Goal: Task Accomplishment & Management: Use online tool/utility

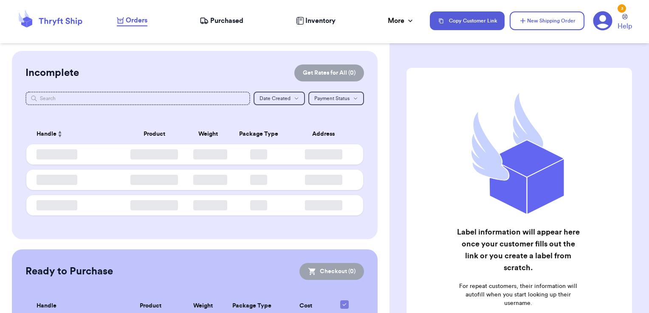
checkbox input "false"
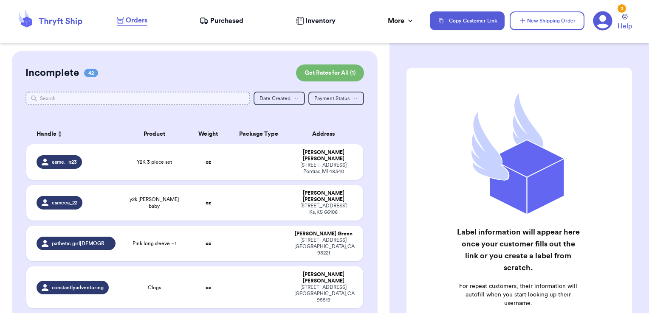
click at [236, 99] on input "text" at bounding box center [137, 99] width 225 height 14
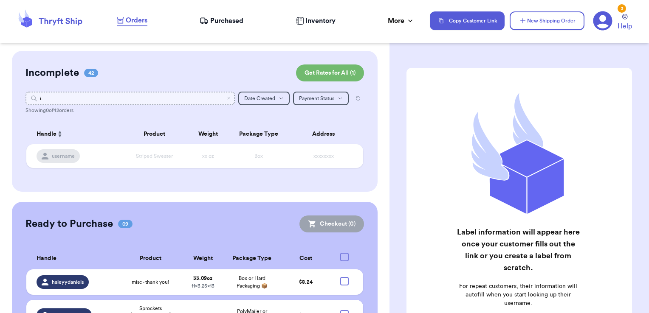
type input "i"
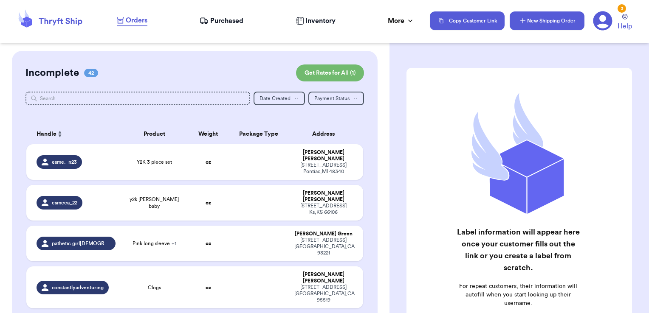
click at [535, 23] on button "New Shipping Order" at bounding box center [546, 20] width 75 height 19
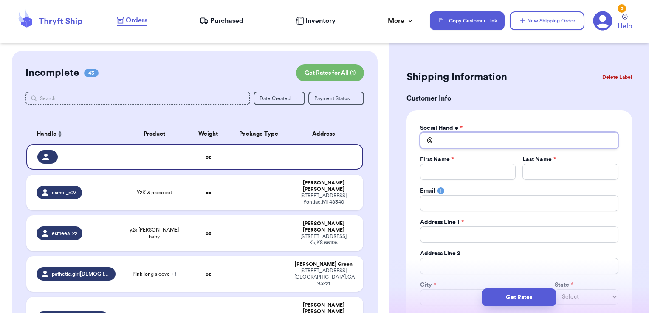
click at [458, 147] on input "Total Amount Paid" at bounding box center [519, 140] width 198 height 16
type input "i"
type input "i."
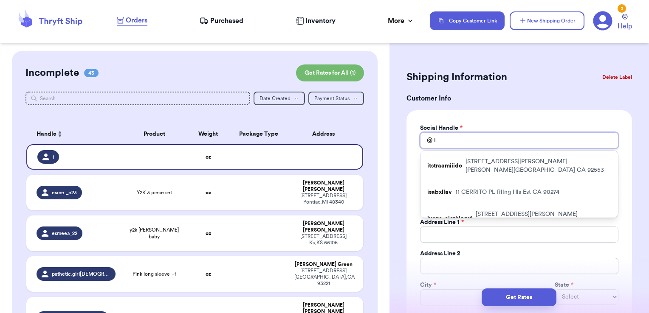
type input "i.r"
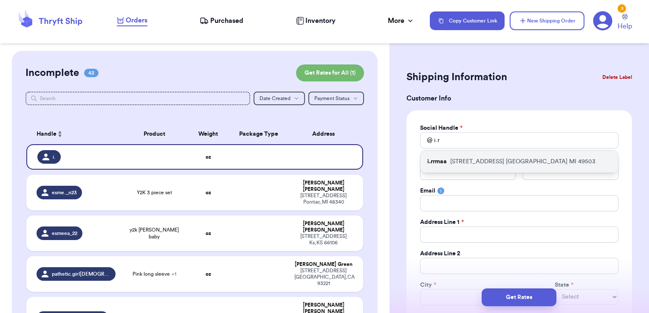
click at [461, 156] on div "i.rrmaa [STREET_ADDRESS]" at bounding box center [518, 162] width 197 height 22
type input "i.rrmaa"
type input "[PERSON_NAME]"
type input "[EMAIL_ADDRESS][DOMAIN_NAME]"
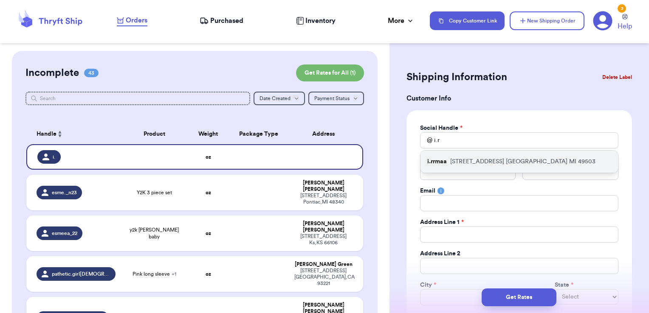
type input "[STREET_ADDRESS]"
type input "[GEOGRAPHIC_DATA]"
select select "MI"
type input "49503"
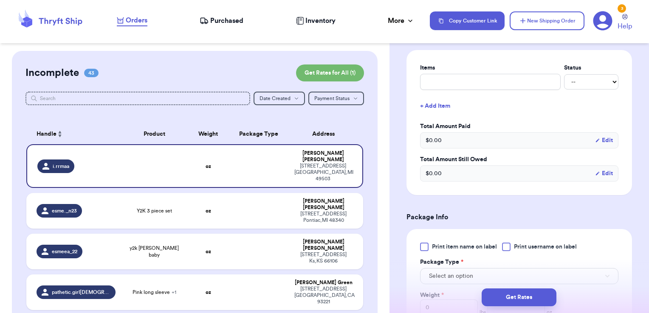
scroll to position [334, 0]
click at [466, 87] on input "text" at bounding box center [490, 82] width 140 height 16
type input "clothes- thank you!"
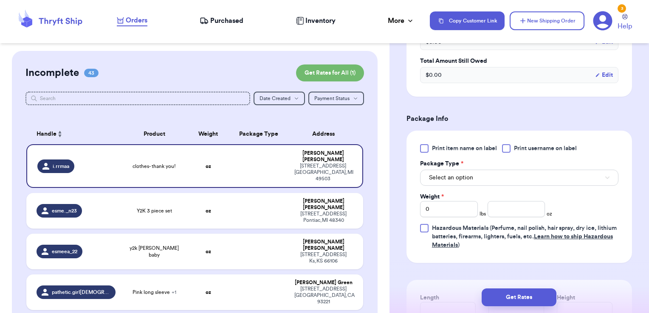
scroll to position [434, 0]
click at [513, 145] on label "Print username on label" at bounding box center [539, 147] width 75 height 8
click at [0, 0] on input "Print username on label" at bounding box center [0, 0] width 0 height 0
click at [487, 172] on button "Select an option" at bounding box center [519, 176] width 198 height 16
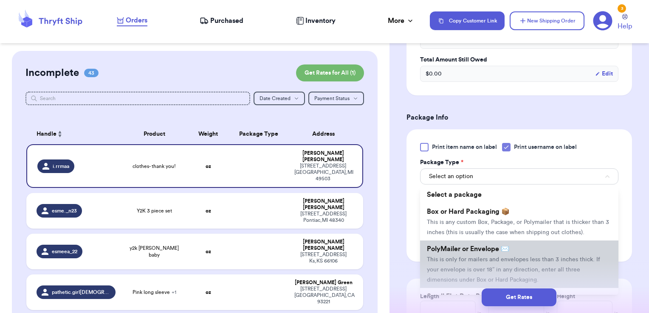
click at [457, 253] on span "PolyMailer or Envelope ✉️" at bounding box center [468, 249] width 82 height 7
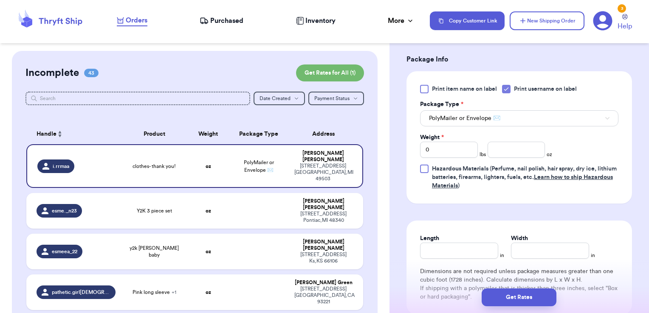
scroll to position [495, 0]
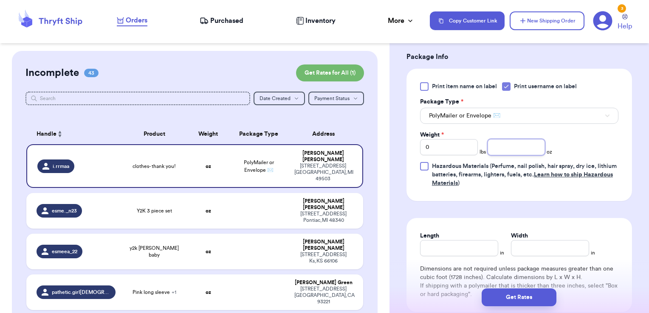
click at [499, 144] on input "number" at bounding box center [516, 147] width 58 height 16
type input "11.20"
click at [522, 296] on button "Get Rates" at bounding box center [518, 298] width 75 height 18
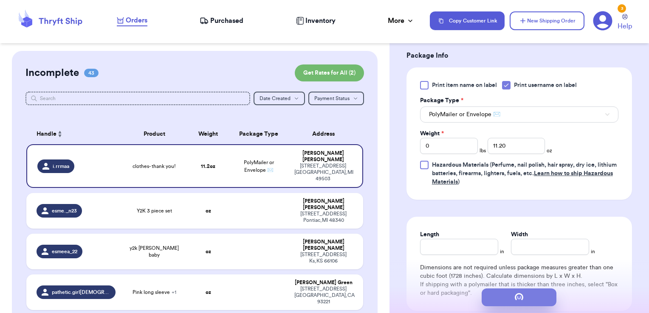
scroll to position [0, 0]
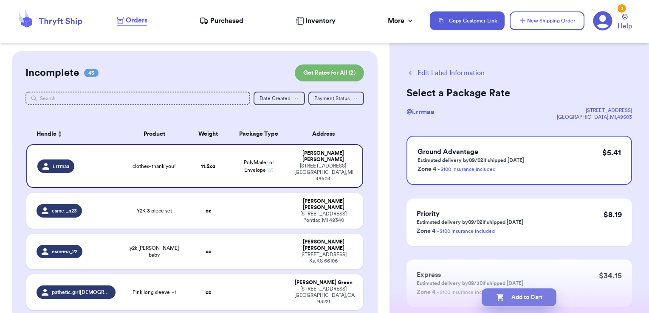
click at [541, 300] on button "Add to Cart" at bounding box center [518, 298] width 75 height 18
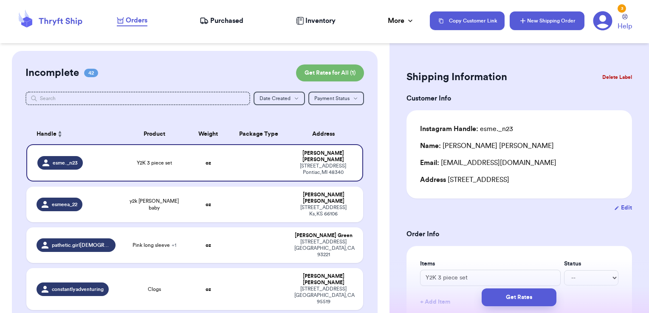
click at [565, 16] on button "New Shipping Order" at bounding box center [546, 20] width 75 height 19
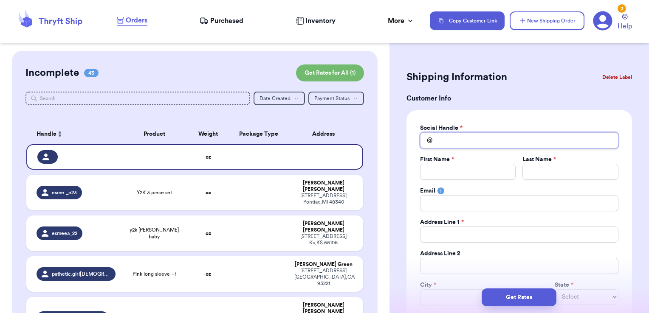
click at [450, 148] on input "Total Amount Paid" at bounding box center [519, 140] width 198 height 16
type input "k"
type input "ke"
type input "[PERSON_NAME]"
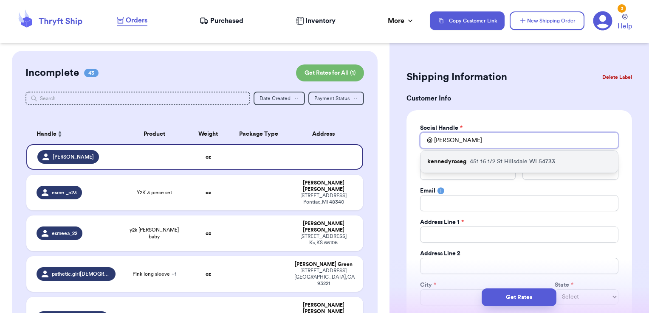
type input "[PERSON_NAME]"
click at [452, 163] on p "kennedyroseg" at bounding box center [446, 161] width 39 height 8
type input "kennedyroseg"
type input "[PERSON_NAME]"
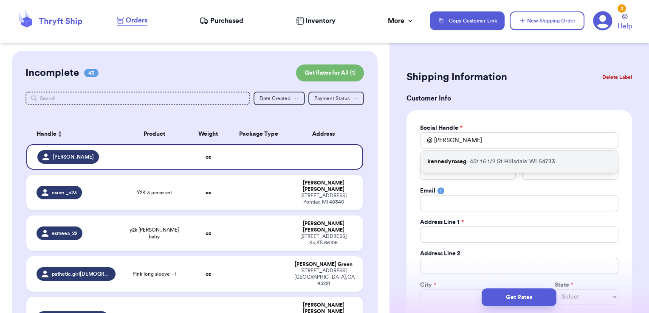
type input "[EMAIL_ADDRESS][DOMAIN_NAME]"
type input "451 16 1/2 St"
type input "Hillsdale"
select select "WI"
type input "54733"
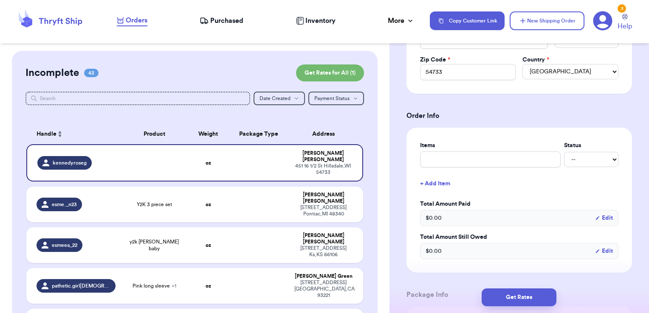
scroll to position [258, 0]
click at [451, 151] on input "text" at bounding box center [490, 159] width 140 height 16
type input "clothes- thank you!"
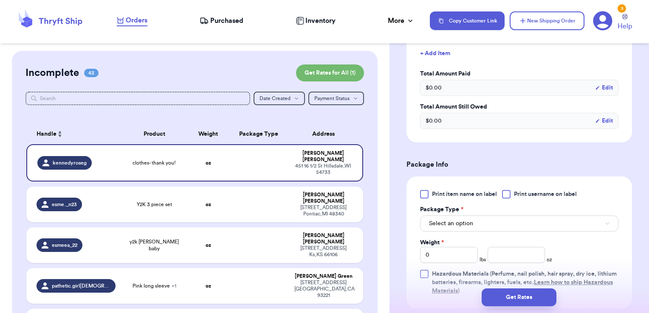
scroll to position [389, 0]
click at [528, 185] on div "Print item name on label Print username on label Package Type * Select an optio…" at bounding box center [518, 241] width 225 height 132
click at [525, 193] on span "Print username on label" at bounding box center [545, 192] width 63 height 8
click at [0, 0] on input "Print username on label" at bounding box center [0, 0] width 0 height 0
click at [476, 218] on button "Select an option" at bounding box center [519, 222] width 198 height 16
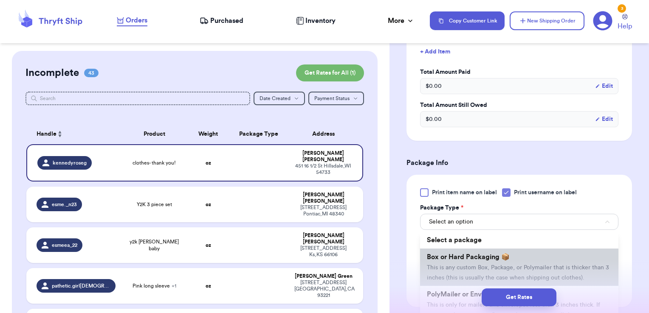
click at [464, 254] on span "Box or Hard Packaging 📦" at bounding box center [468, 257] width 83 height 7
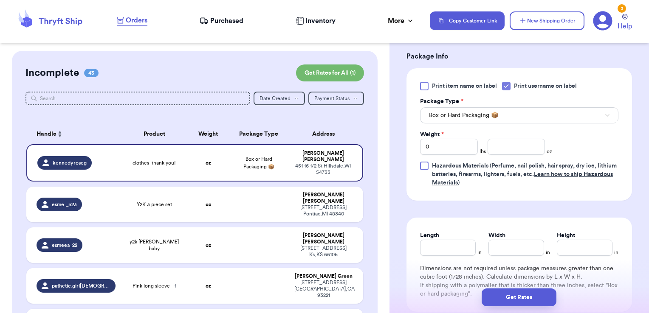
scroll to position [496, 0]
drag, startPoint x: 445, startPoint y: 139, endPoint x: 377, endPoint y: 132, distance: 68.3
click at [377, 132] on div "Customer Link New Order Incomplete 43 Get Rates for All ( 1 ) Get Rates for All…" at bounding box center [324, 156] width 649 height 313
type input "1"
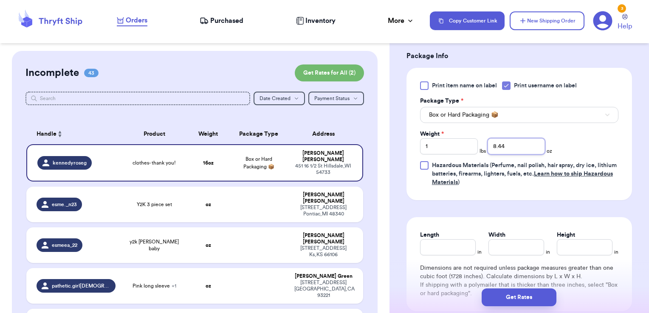
type input "8.44"
type input "8"
type input "12"
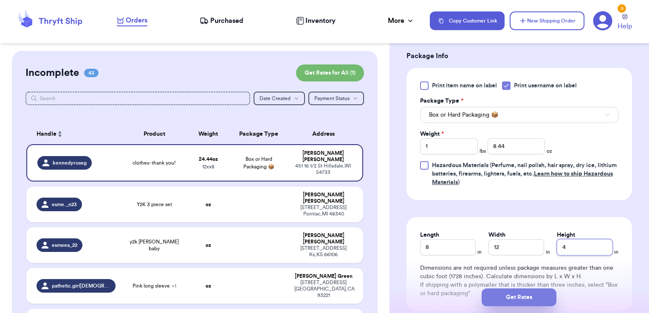
type input "4"
click at [511, 301] on button "Get Rates" at bounding box center [518, 298] width 75 height 18
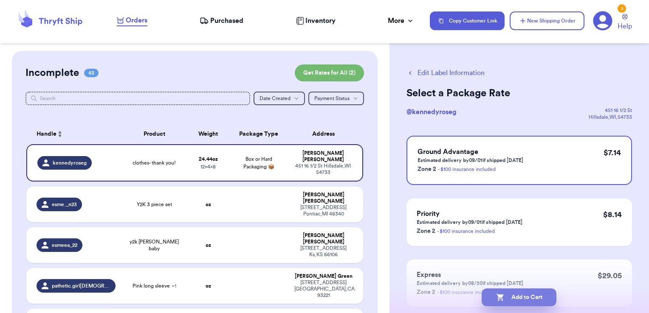
click at [548, 301] on button "Add to Cart" at bounding box center [518, 298] width 75 height 18
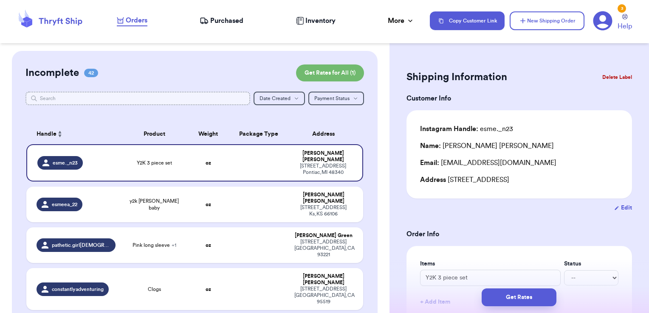
click at [193, 103] on input "text" at bounding box center [137, 99] width 225 height 14
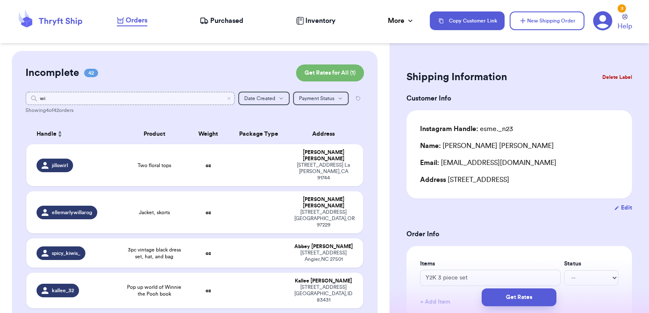
type input "w"
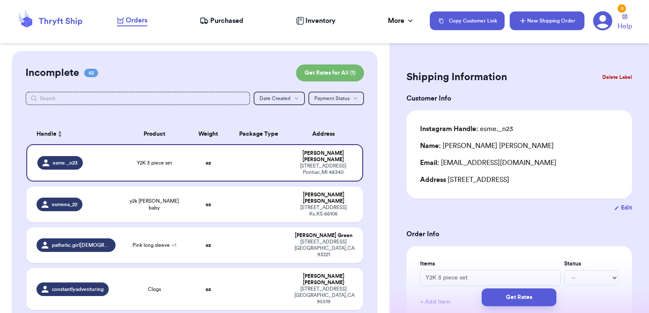
click at [547, 27] on button "New Shipping Order" at bounding box center [546, 20] width 75 height 19
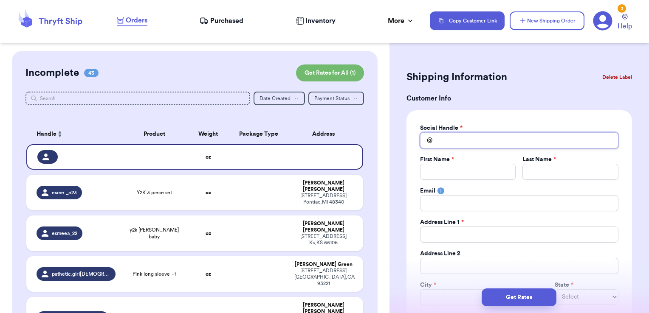
click at [495, 144] on input "Total Amount Paid" at bounding box center [519, 140] width 198 height 16
type input "w"
type input "wi"
type input "wit"
type input "with"
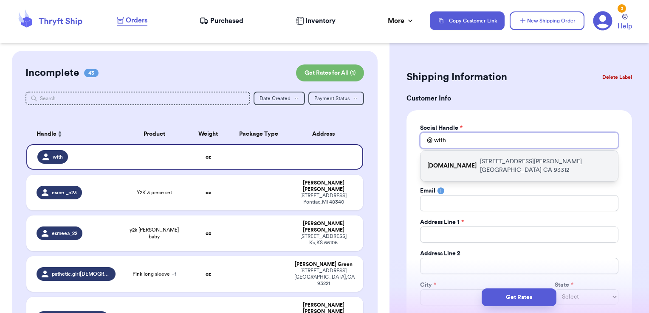
type input "with"
click at [498, 161] on p "[STREET_ADDRESS][PERSON_NAME] [GEOGRAPHIC_DATA]" at bounding box center [545, 165] width 131 height 17
type input "[DOMAIN_NAME]"
type input "Nataly"
type input "[PERSON_NAME]"
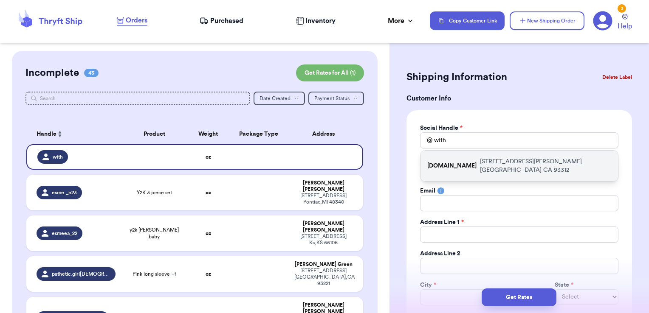
type input "[EMAIL_ADDRESS][DOMAIN_NAME]"
type input "[STREET_ADDRESS][PERSON_NAME]"
type input "[GEOGRAPHIC_DATA]"
select select "CA"
type input "93312"
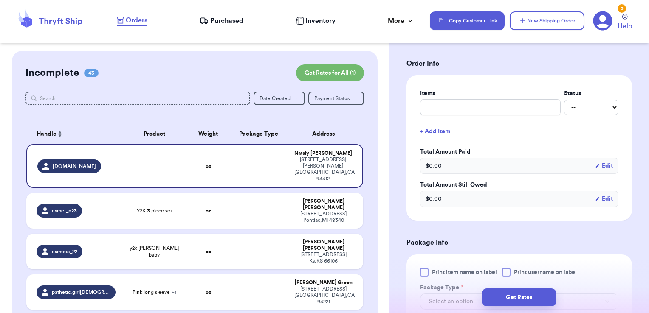
scroll to position [310, 0]
click at [469, 104] on input "text" at bounding box center [490, 106] width 140 height 16
type input "clothes- thank you!"
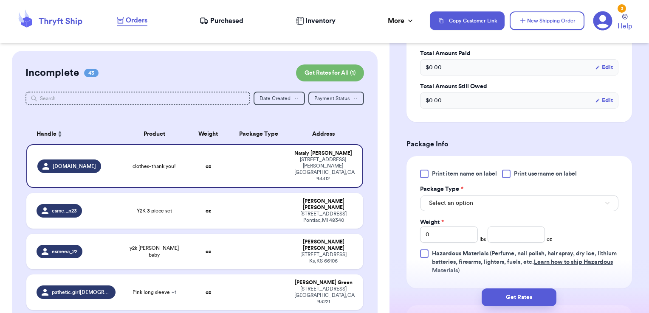
scroll to position [407, 0]
click at [520, 172] on span "Print username on label" at bounding box center [545, 174] width 63 height 8
click at [0, 0] on input "Print username on label" at bounding box center [0, 0] width 0 height 0
click at [506, 200] on button "Select an option" at bounding box center [519, 203] width 198 height 16
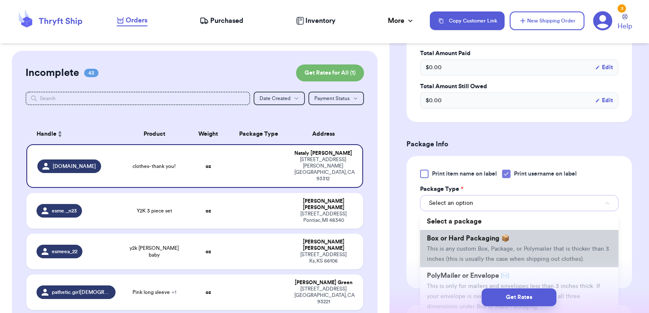
scroll to position [30, 0]
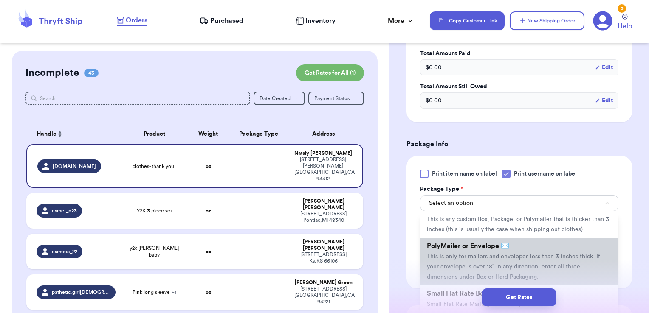
click at [475, 250] on span "PolyMailer or Envelope ✉️" at bounding box center [468, 246] width 82 height 7
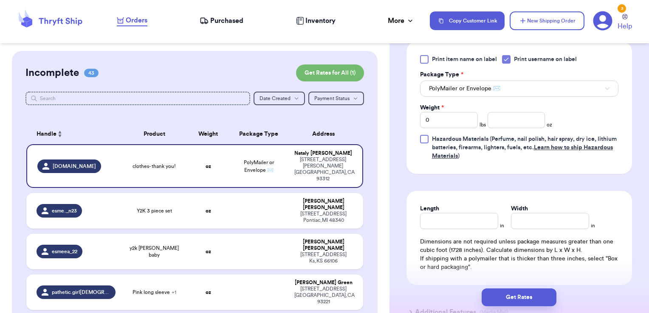
scroll to position [533, 0]
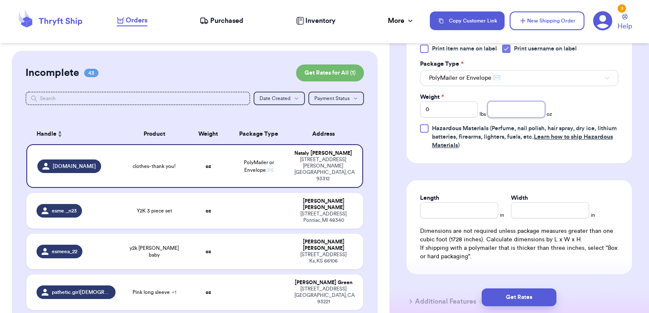
click at [513, 109] on input "number" at bounding box center [516, 109] width 58 height 16
type input "8.17"
click at [515, 301] on div "Get Rates" at bounding box center [518, 297] width 259 height 31
click at [526, 297] on button "Get Rates" at bounding box center [518, 298] width 75 height 18
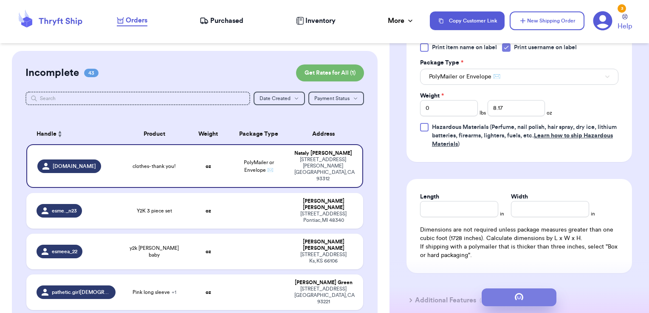
scroll to position [0, 0]
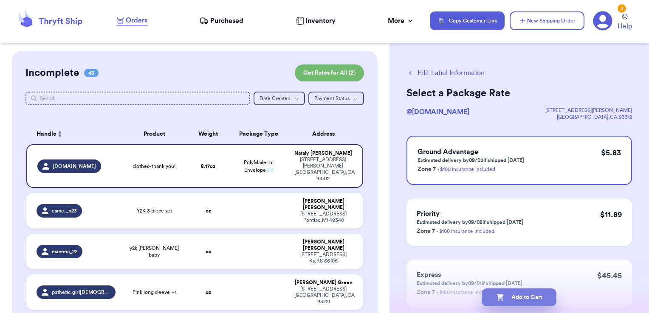
click at [535, 299] on button "Add to Cart" at bounding box center [518, 298] width 75 height 18
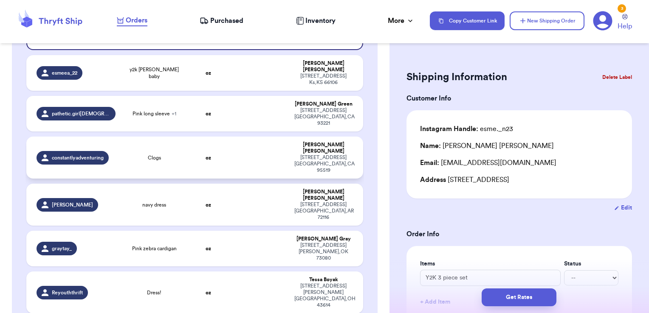
scroll to position [153, 0]
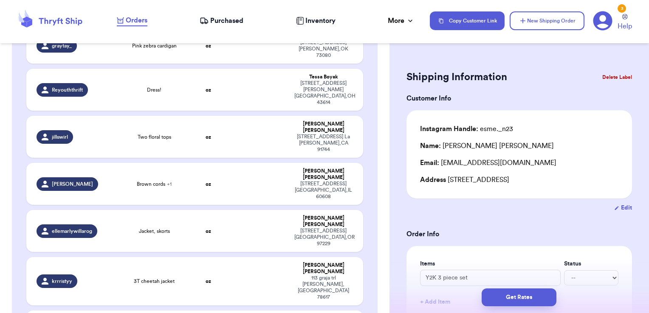
type input "Denim jacket"
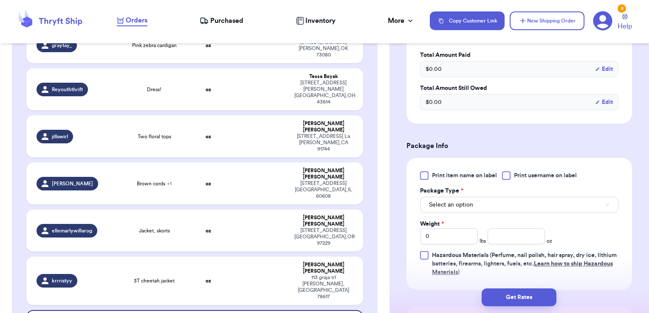
scroll to position [269, 0]
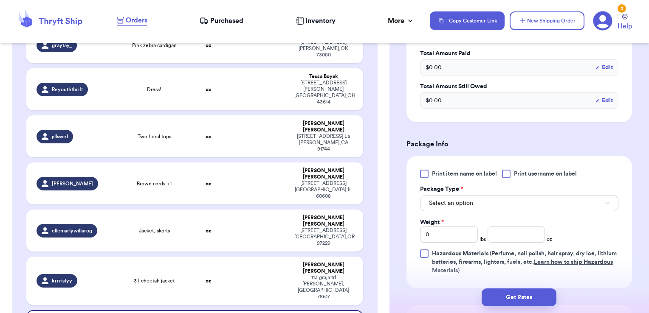
click at [512, 176] on label "Print username on label" at bounding box center [539, 174] width 75 height 8
click at [0, 0] on input "Print username on label" at bounding box center [0, 0] width 0 height 0
click at [497, 206] on button "Select an option" at bounding box center [519, 203] width 198 height 16
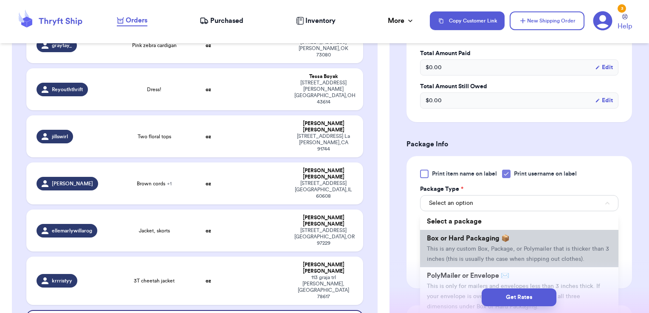
click at [480, 241] on li "Box or Hard Packaging 📦 This is any custom Box, Package, or Polymailer that is …" at bounding box center [519, 248] width 198 height 37
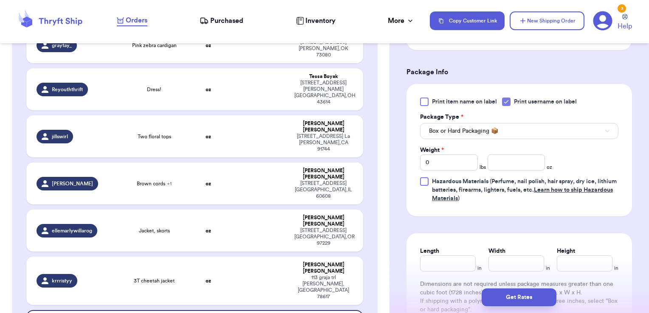
scroll to position [342, 0]
click at [500, 126] on button "Box or Hard Packaging 📦" at bounding box center [519, 130] width 198 height 16
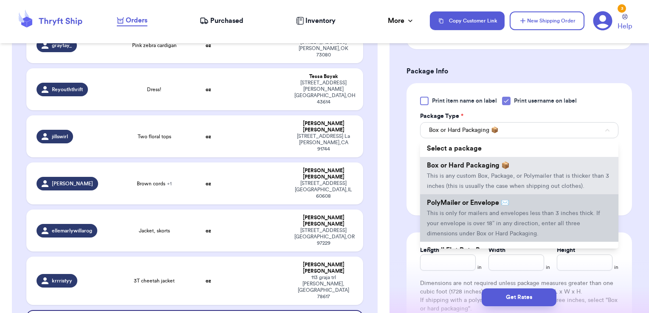
click at [463, 207] on li "PolyMailer or Envelope ✉️ This is only for mailers and envelopes less than 3 in…" at bounding box center [519, 218] width 198 height 48
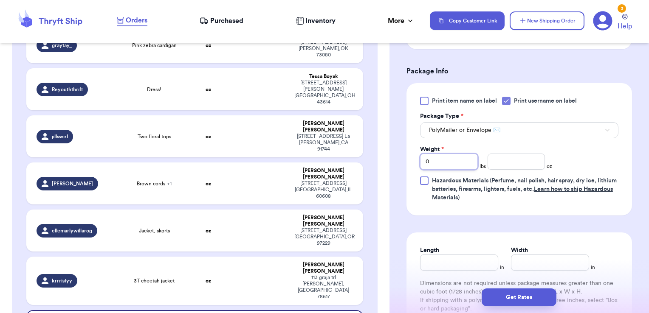
drag, startPoint x: 445, startPoint y: 164, endPoint x: 396, endPoint y: 161, distance: 49.3
click at [396, 161] on div "Shipping Information Delete Label Customer Info Instagram Handle: thrifty.quinn…" at bounding box center [518, 70] width 259 height 722
type input "1"
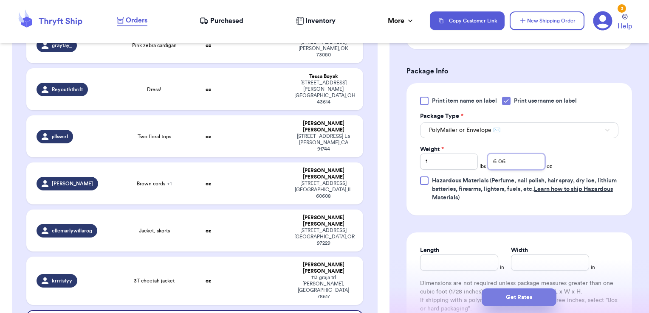
type input "6.06"
click at [503, 290] on button "Get Rates" at bounding box center [518, 298] width 75 height 18
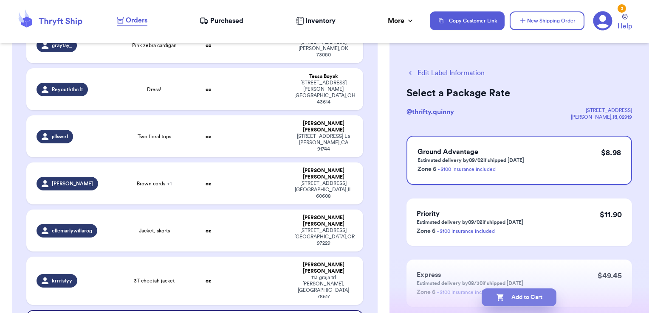
click at [539, 301] on button "Add to Cart" at bounding box center [518, 298] width 75 height 18
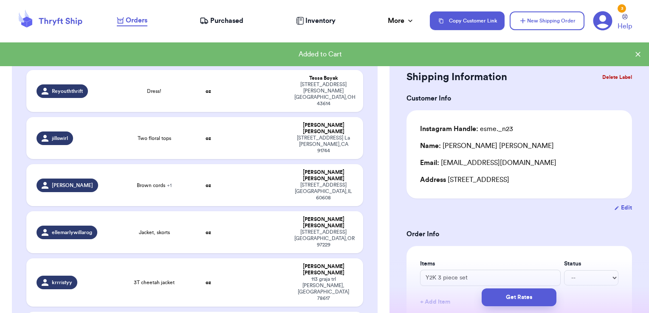
scroll to position [334, 0]
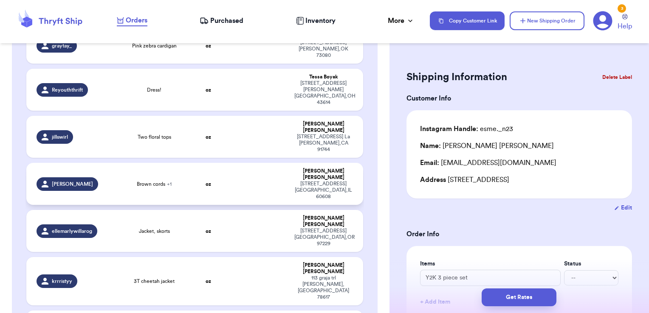
click at [239, 163] on td at bounding box center [258, 184] width 61 height 42
type input "Brown cords"
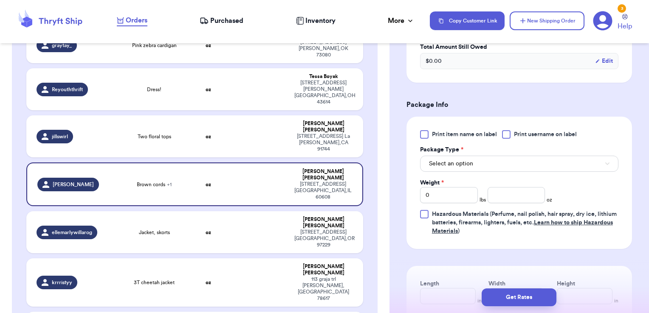
scroll to position [365, 0]
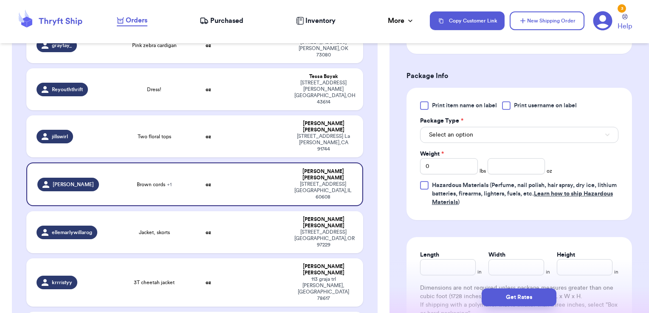
click at [517, 108] on span "Print username on label" at bounding box center [545, 105] width 63 height 8
click at [0, 0] on input "Print username on label" at bounding box center [0, 0] width 0 height 0
click at [485, 138] on button "Select an option" at bounding box center [519, 135] width 198 height 16
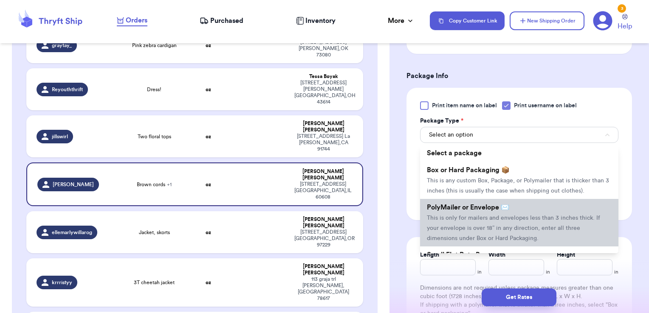
click at [462, 211] on span "PolyMailer or Envelope ✉️" at bounding box center [468, 207] width 82 height 7
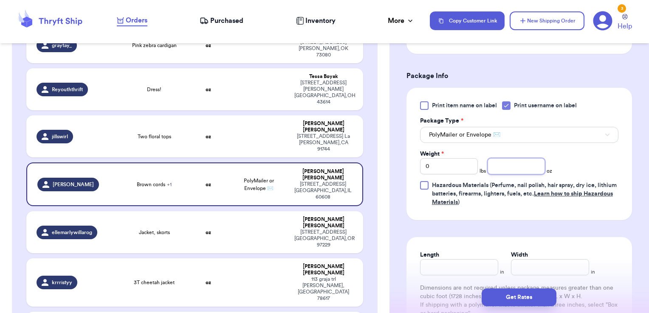
click at [499, 170] on input "number" at bounding box center [516, 166] width 58 height 16
type input "12.42"
click at [539, 296] on button "Get Rates" at bounding box center [518, 298] width 75 height 18
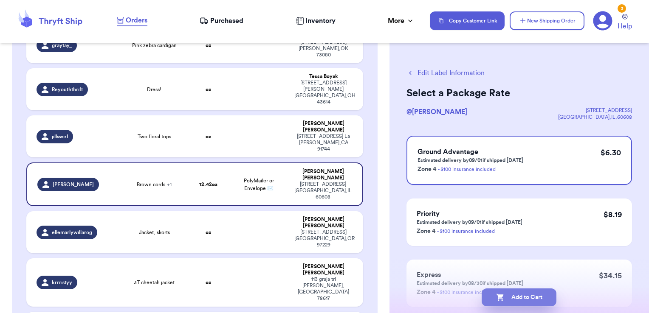
click at [549, 296] on button "Add to Cart" at bounding box center [518, 298] width 75 height 18
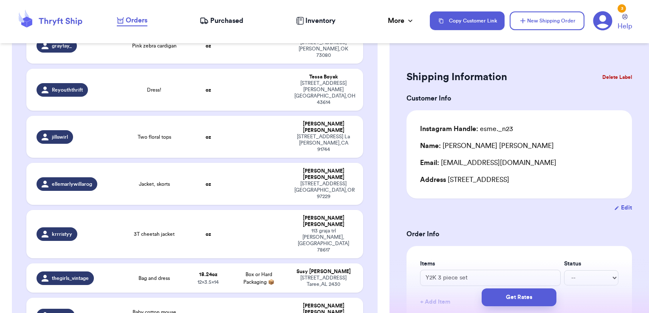
type input "Butterfly overalls <3"
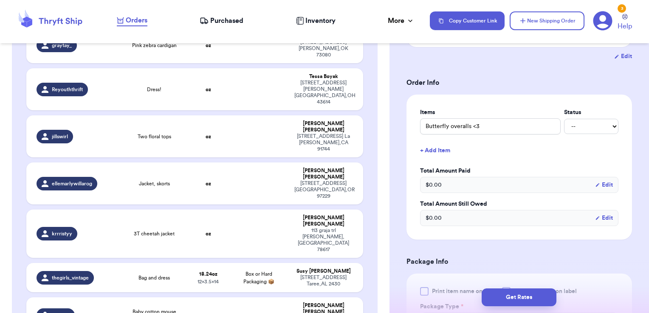
scroll to position [197, 0]
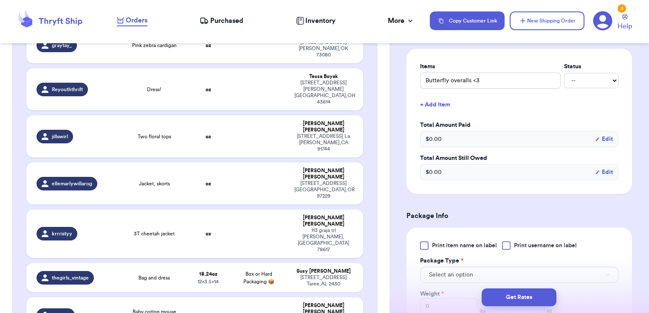
click at [433, 102] on button "+ Add Item" at bounding box center [518, 104] width 205 height 19
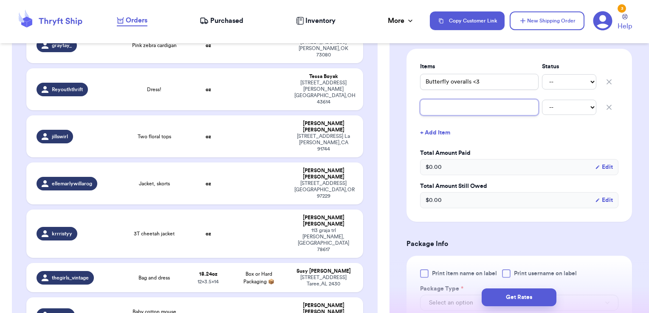
click at [460, 108] on input "text" at bounding box center [479, 107] width 118 height 16
type input "o"
type input "v"
type input "f"
type input "fl"
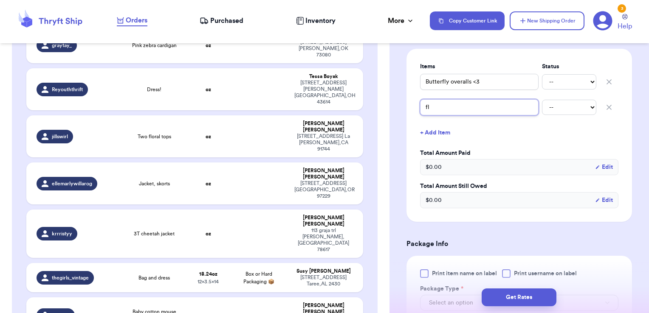
type input "flo"
type input "[PERSON_NAME]"
type input "flora"
type input "floral"
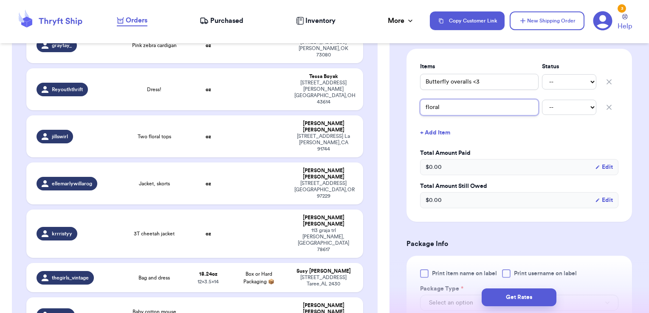
type input "floral s"
type input "floral se"
type input "floral set"
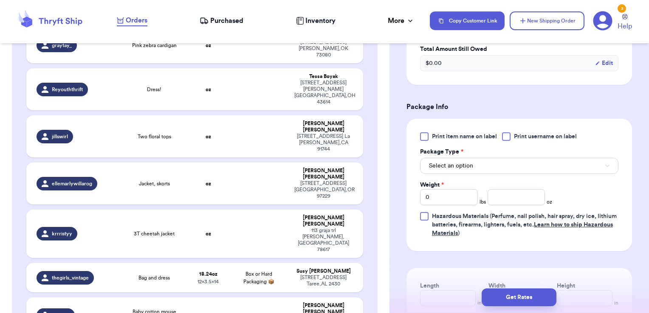
scroll to position [337, 0]
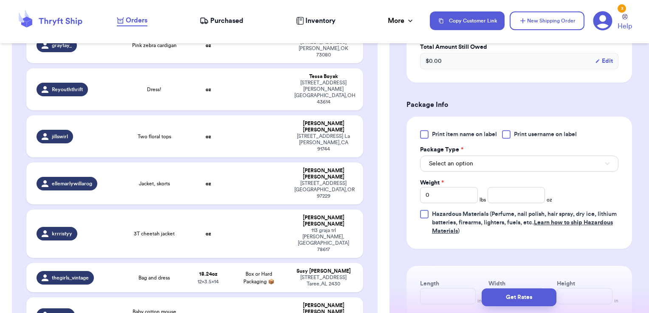
type input "floral set"
click at [517, 131] on span "Print username on label" at bounding box center [545, 134] width 63 height 8
click at [0, 0] on input "Print username on label" at bounding box center [0, 0] width 0 height 0
click at [503, 161] on button "Select an option" at bounding box center [519, 164] width 198 height 16
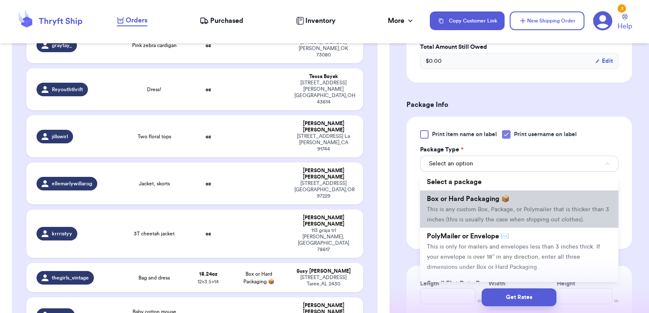
click at [486, 205] on li "Box or Hard Packaging 📦 This is any custom Box, Package, or Polymailer that is …" at bounding box center [519, 209] width 198 height 37
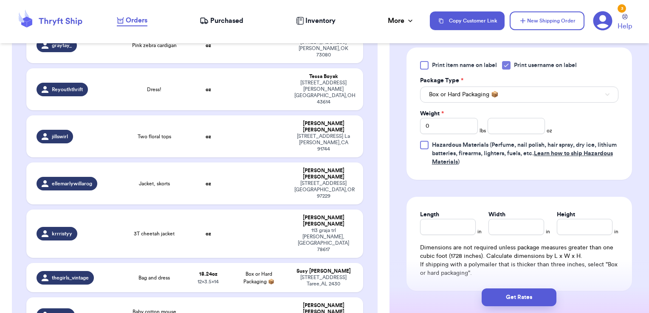
scroll to position [406, 0]
drag, startPoint x: 449, startPoint y: 121, endPoint x: 398, endPoint y: 128, distance: 52.2
click at [398, 128] on div "Shipping Information Delete Label Customer Info Instagram Handle: daheartstring…" at bounding box center [518, 20] width 259 height 750
type input "1"
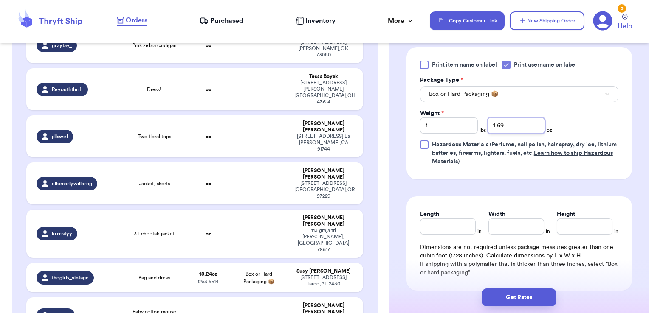
type input "1.69"
type input "8"
type input "7"
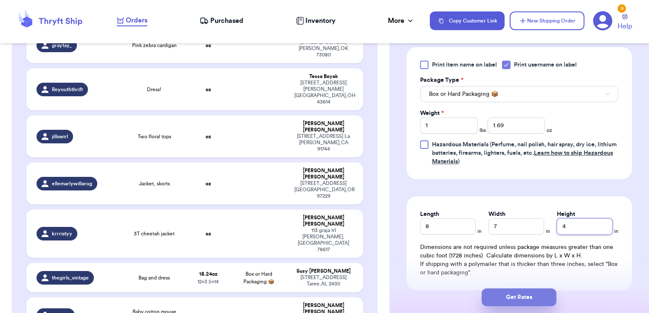
type input "4"
click at [493, 298] on button "Get Rates" at bounding box center [518, 298] width 75 height 18
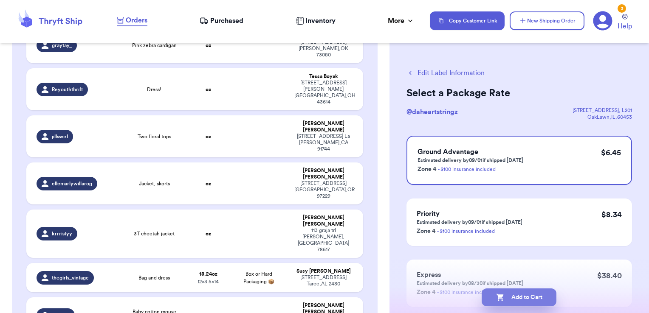
click at [544, 295] on button "Add to Cart" at bounding box center [518, 298] width 75 height 18
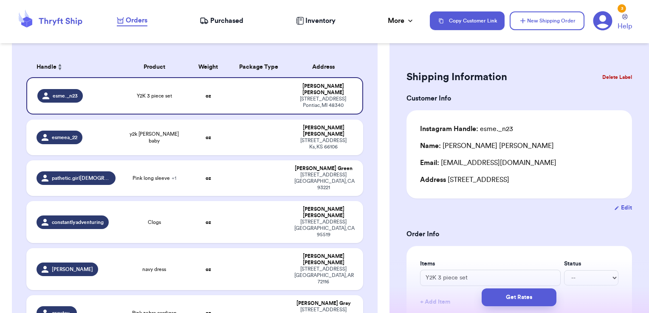
scroll to position [66, 0]
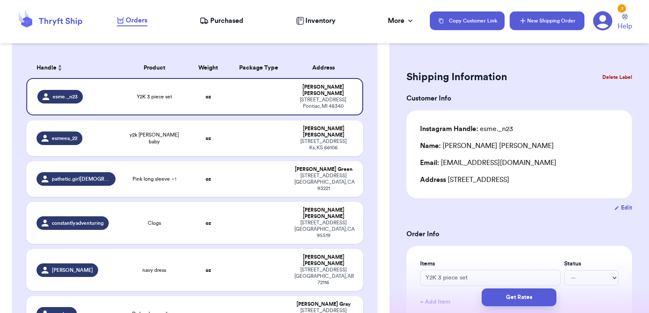
click at [553, 25] on button "New Shipping Order" at bounding box center [546, 20] width 75 height 19
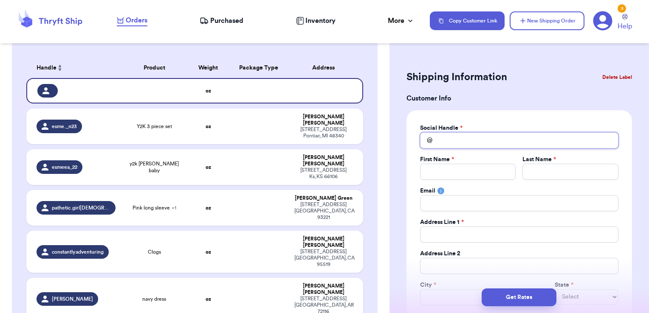
click at [479, 137] on input "Total Amount Paid" at bounding box center [519, 140] width 198 height 16
type input "_"
type input "_g"
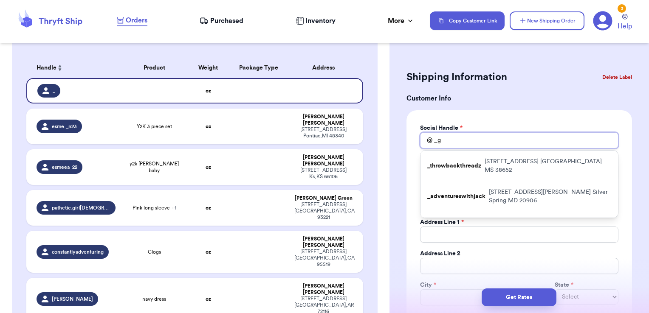
type input "_ga"
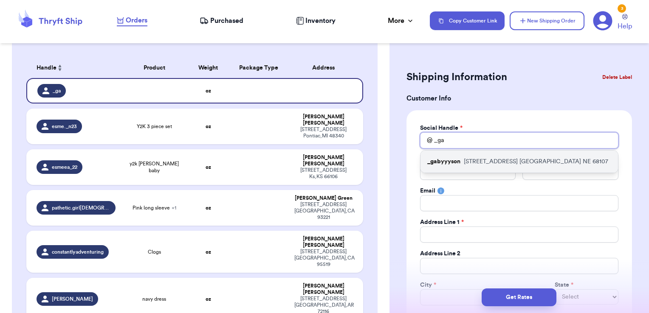
type input "_ga"
click at [485, 160] on p "[STREET_ADDRESS]" at bounding box center [535, 161] width 144 height 8
type input "_gabyyyson"
type input "[PERSON_NAME]"
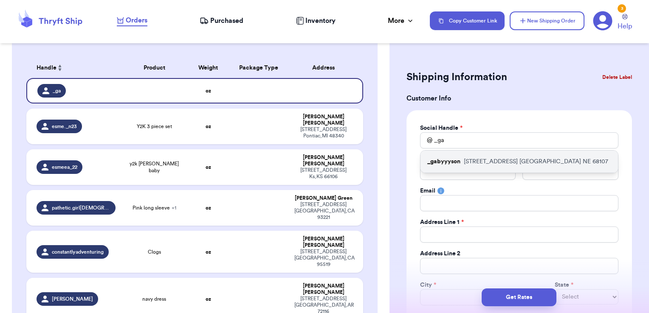
type input "[EMAIL_ADDRESS][DOMAIN_NAME]"
type input "[STREET_ADDRESS]"
type input "[GEOGRAPHIC_DATA]"
select select "NE"
type input "68107"
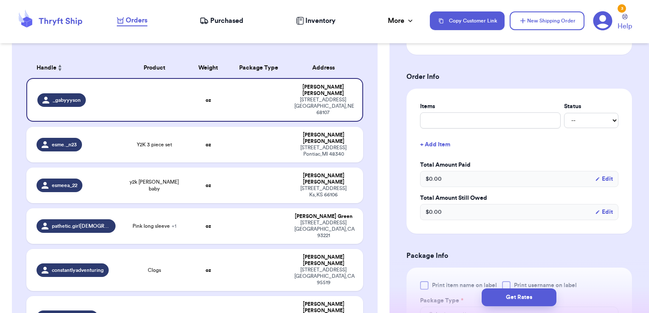
scroll to position [299, 0]
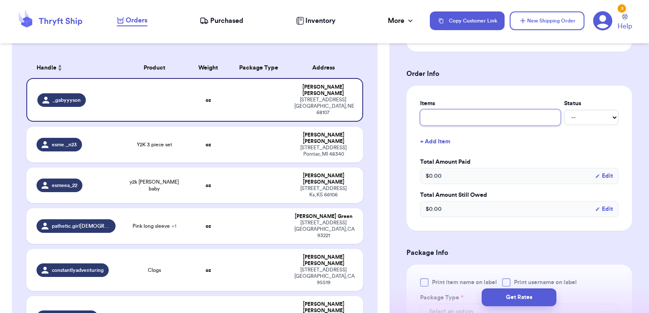
click at [467, 115] on input "text" at bounding box center [490, 118] width 140 height 16
type input "clothes- thank you!"
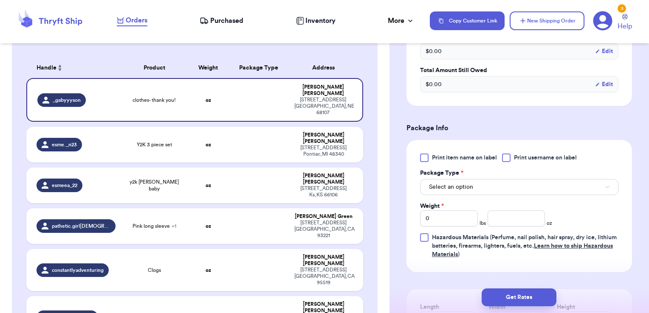
scroll to position [425, 0]
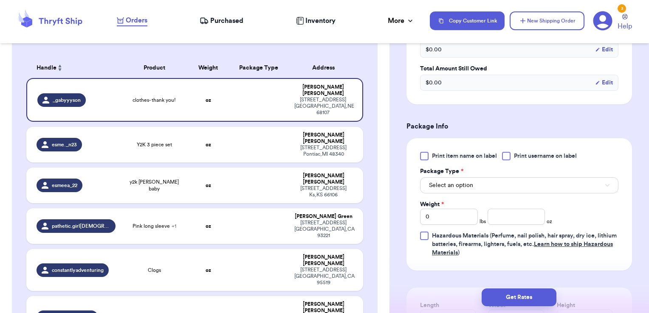
click at [530, 156] on span "Print username on label" at bounding box center [545, 156] width 63 height 8
click at [0, 0] on input "Print username on label" at bounding box center [0, 0] width 0 height 0
click at [508, 190] on button "Select an option" at bounding box center [519, 185] width 198 height 16
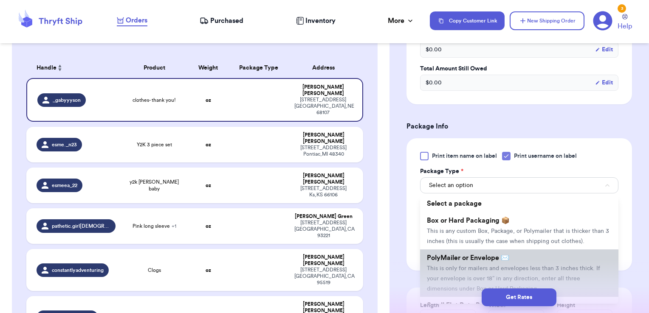
click at [491, 259] on li "PolyMailer or Envelope ✉️ This is only for mailers and envelopes less than 3 in…" at bounding box center [519, 274] width 198 height 48
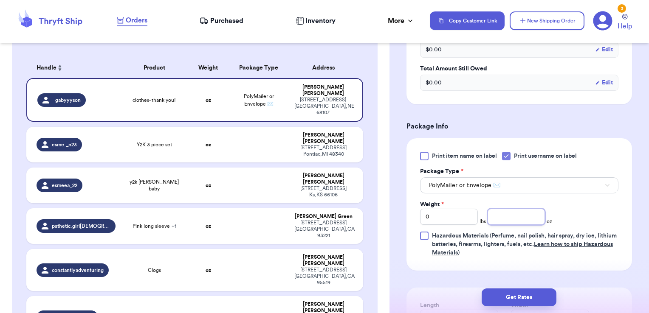
click at [505, 210] on input "number" at bounding box center [516, 217] width 58 height 16
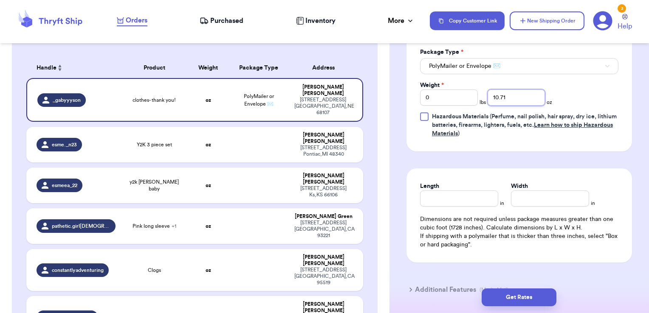
scroll to position [553, 0]
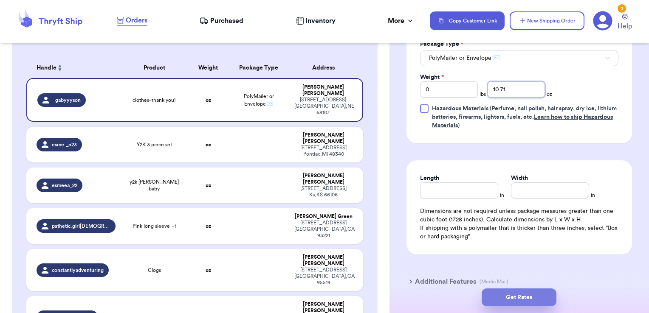
type input "10.71"
click at [543, 299] on button "Get Rates" at bounding box center [518, 298] width 75 height 18
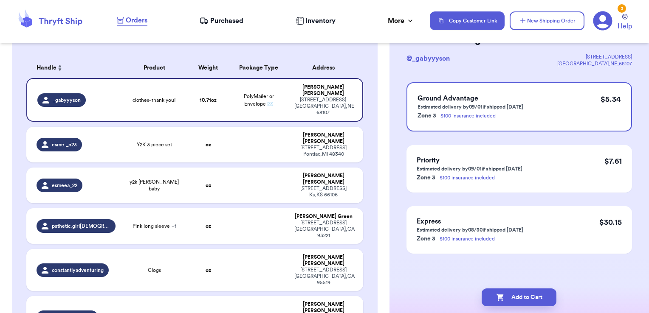
scroll to position [0, 0]
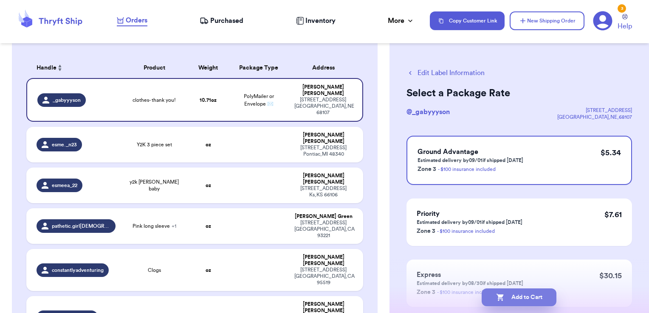
click at [535, 299] on button "Add to Cart" at bounding box center [518, 298] width 75 height 18
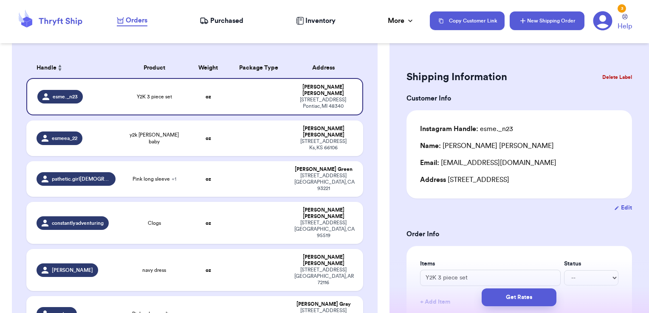
click at [567, 26] on button "New Shipping Order" at bounding box center [546, 20] width 75 height 19
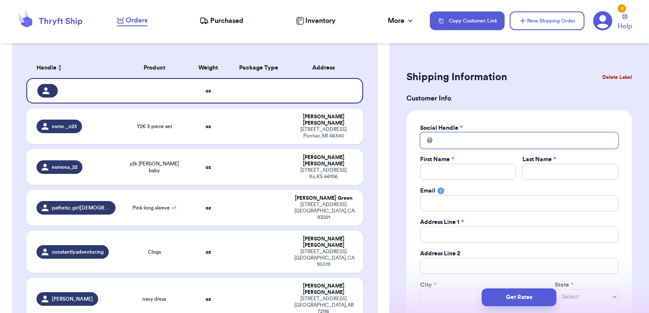
click at [450, 142] on input "Total Amount Paid" at bounding box center [519, 140] width 198 height 16
type input "w"
type input "wh"
type input "wha"
type input "what"
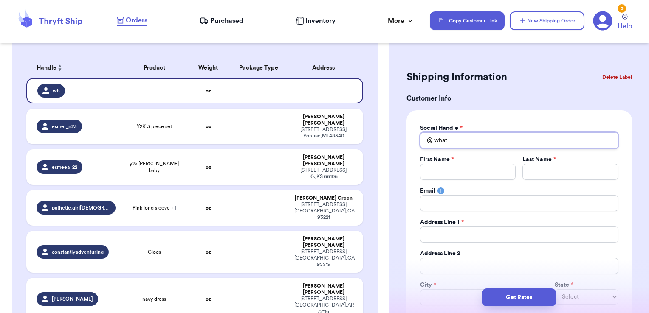
type input "whats"
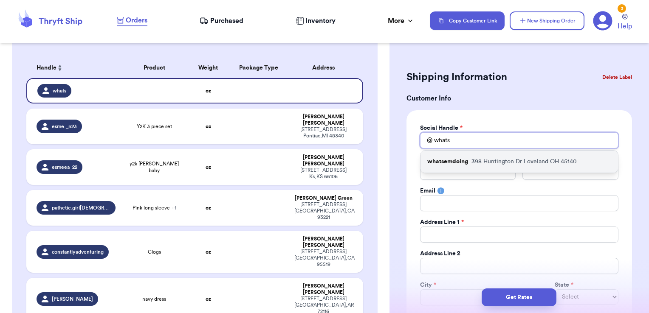
type input "whats"
click at [453, 163] on p "whatsemdoing" at bounding box center [447, 161] width 41 height 8
type input "whatsemdoing"
type input "[PERSON_NAME]"
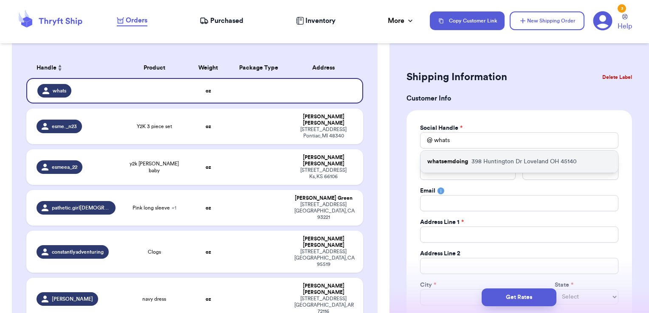
type input "[EMAIL_ADDRESS][PERSON_NAME][DOMAIN_NAME]"
type input "398 Huntington Dr"
type input "Loveland"
select select "OH"
type input "45140"
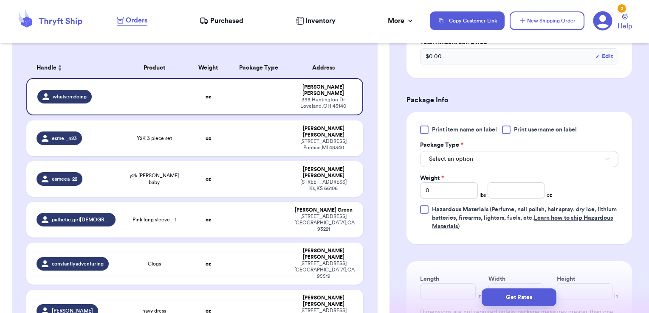
scroll to position [452, 0]
click at [514, 121] on div "Print item name on label Print username on label Package Type * Select an optio…" at bounding box center [518, 177] width 225 height 132
click at [508, 127] on div at bounding box center [506, 129] width 8 height 8
click at [0, 0] on input "Print username on label" at bounding box center [0, 0] width 0 height 0
click at [491, 157] on button "Select an option" at bounding box center [519, 158] width 198 height 16
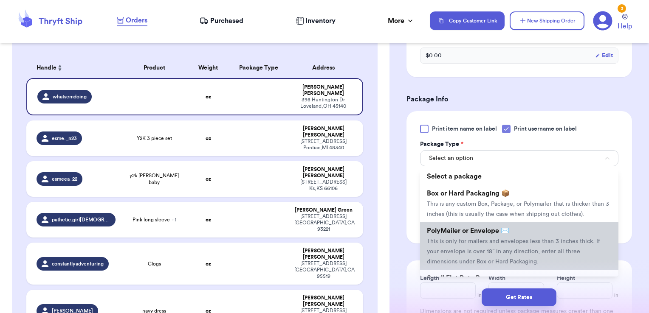
click at [470, 234] on span "PolyMailer or Envelope ✉️" at bounding box center [468, 230] width 82 height 7
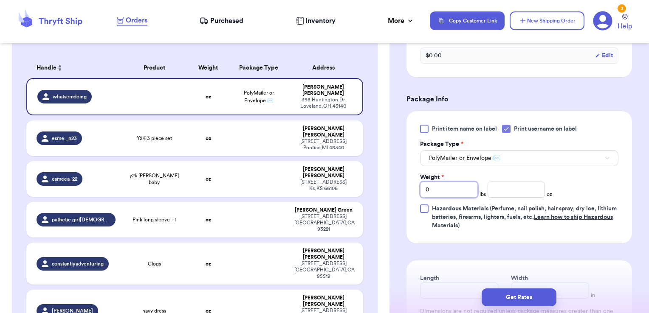
drag, startPoint x: 440, startPoint y: 185, endPoint x: 384, endPoint y: 183, distance: 56.1
click at [384, 183] on div "Customer Link New Order Incomplete 40 Get Rates for All ( 1 ) Get Rates for All…" at bounding box center [324, 156] width 649 height 313
type input "1"
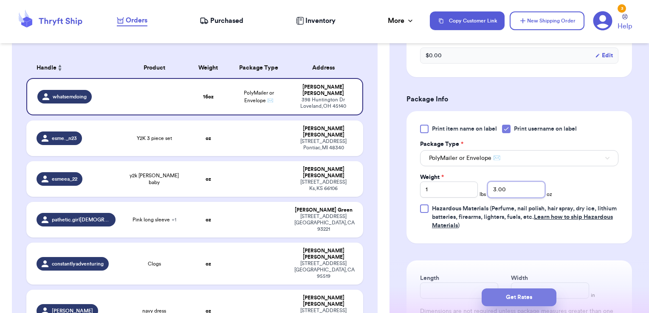
type input "3.00"
click at [537, 298] on button "Get Rates" at bounding box center [518, 298] width 75 height 18
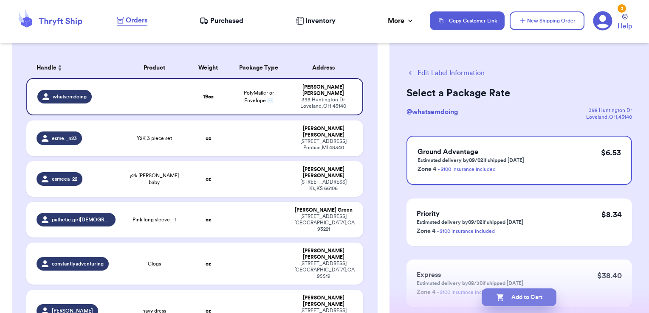
click at [550, 298] on button "Add to Cart" at bounding box center [518, 298] width 75 height 18
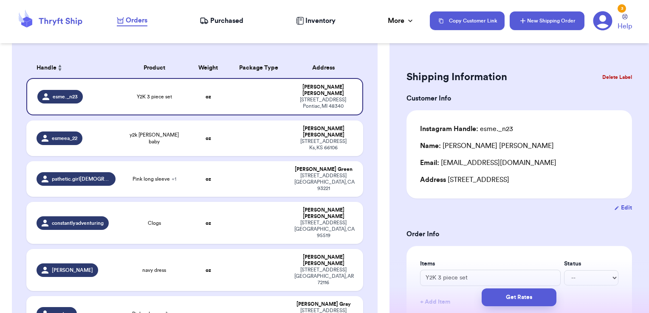
click at [526, 17] on icon "button" at bounding box center [522, 21] width 8 height 8
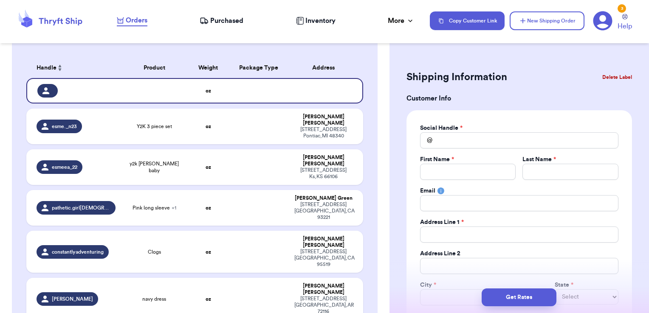
click at [473, 128] on div "Social Handle *" at bounding box center [519, 128] width 198 height 8
click at [470, 136] on input "Total Amount Paid" at bounding box center [519, 140] width 198 height 16
type input "b"
type input "bu"
type input "bub"
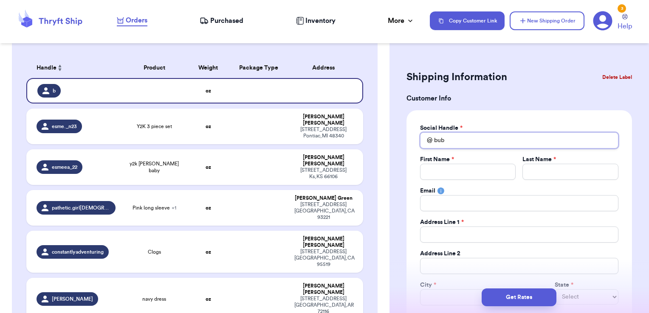
type input "[PERSON_NAME]"
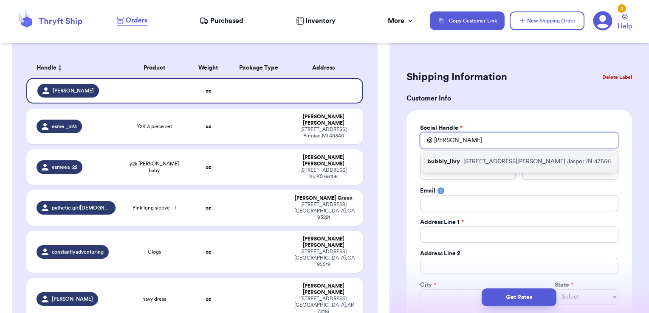
type input "[PERSON_NAME]"
click at [473, 158] on p "[STREET_ADDRESS][PERSON_NAME]" at bounding box center [536, 161] width 147 height 8
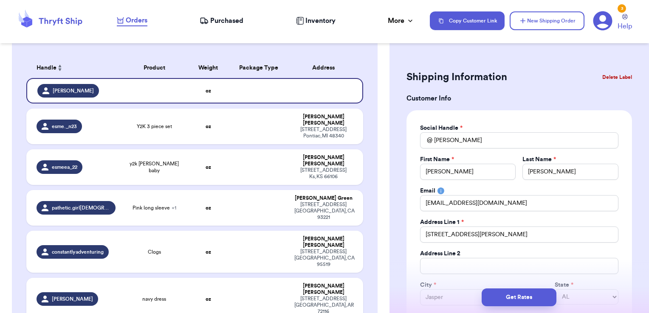
type input "bubbly_livy"
type input "[PERSON_NAME]"
type input "[EMAIL_ADDRESS][DOMAIN_NAME]"
type input "[STREET_ADDRESS][PERSON_NAME]"
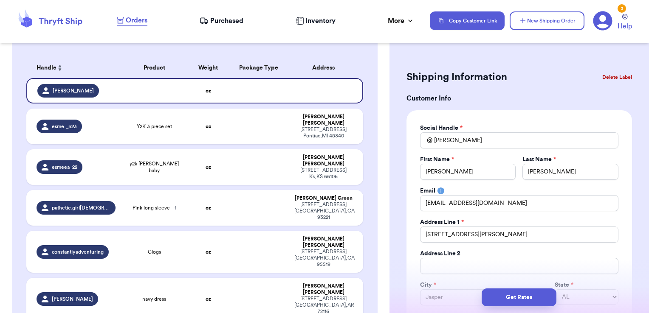
type input "Jasper"
select select "IN"
type input "47556"
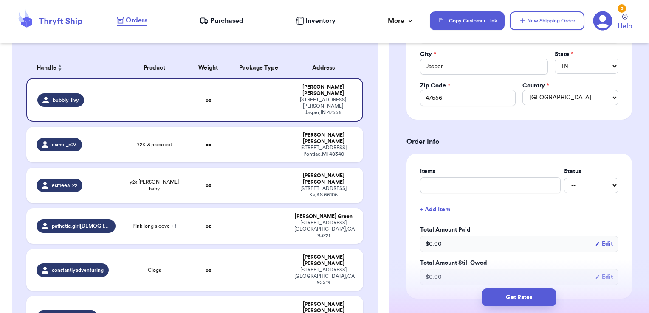
scroll to position [311, 0]
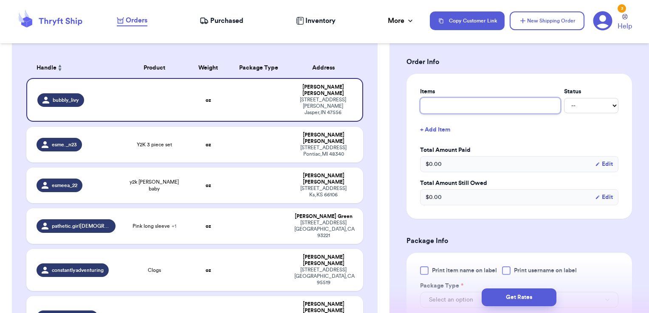
click at [504, 102] on input "text" at bounding box center [490, 106] width 140 height 16
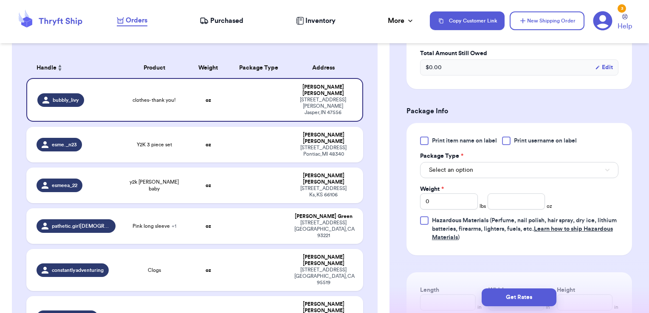
scroll to position [462, 0]
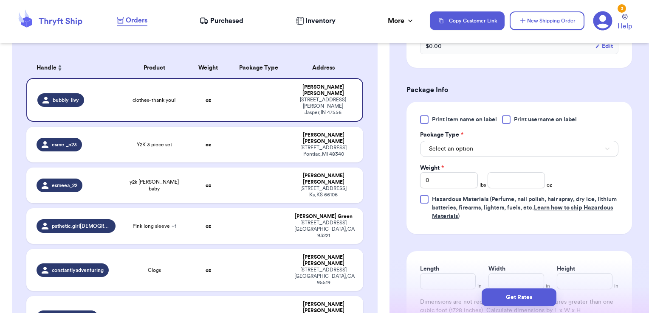
click at [525, 121] on span "Print username on label" at bounding box center [545, 119] width 63 height 8
click at [0, 0] on input "Print username on label" at bounding box center [0, 0] width 0 height 0
click at [513, 145] on button "Select an option" at bounding box center [519, 149] width 198 height 16
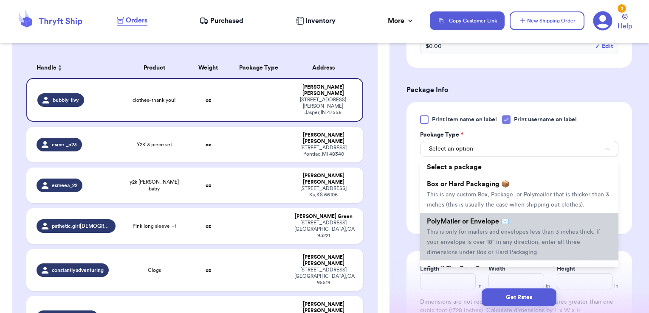
click at [488, 225] on span "PolyMailer or Envelope ✉️" at bounding box center [468, 221] width 82 height 7
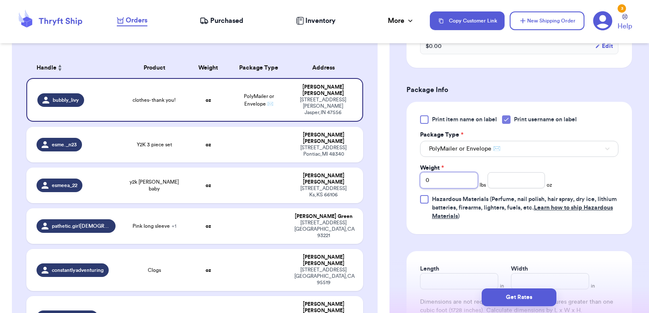
drag, startPoint x: 450, startPoint y: 174, endPoint x: 399, endPoint y: 174, distance: 50.9
click at [399, 174] on div "Shipping Information Delete Label Customer Info Social Handle * @ bubbly_livy F…" at bounding box center [518, 19] width 259 height 860
click at [525, 296] on button "Get Rates" at bounding box center [518, 298] width 75 height 18
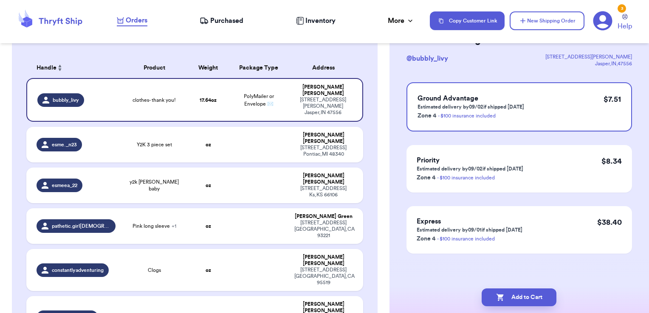
scroll to position [0, 0]
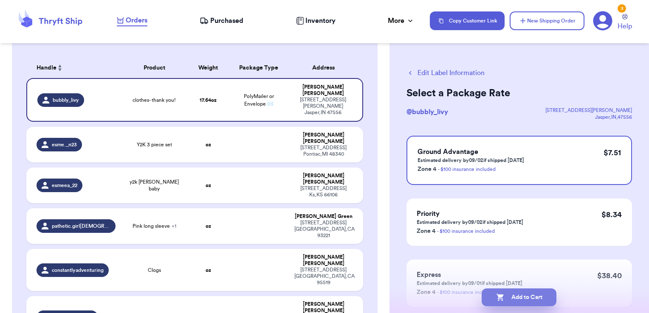
click at [552, 295] on button "Add to Cart" at bounding box center [518, 298] width 75 height 18
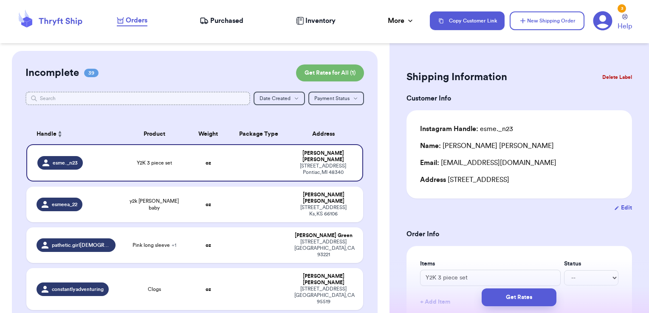
click at [173, 102] on input "text" at bounding box center [137, 99] width 225 height 14
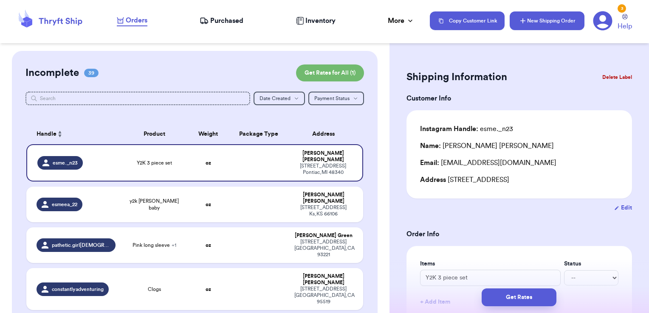
click at [528, 14] on button "New Shipping Order" at bounding box center [546, 20] width 75 height 19
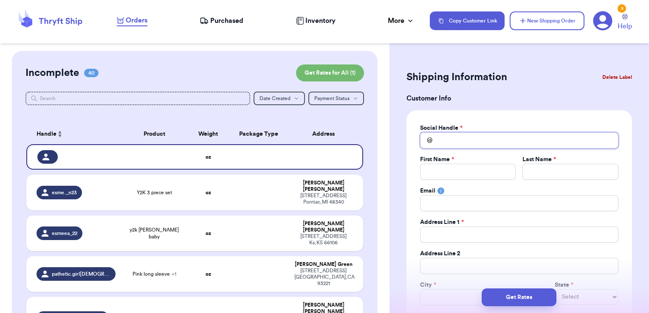
click at [474, 138] on input "Total Amount Paid" at bounding box center [519, 140] width 198 height 16
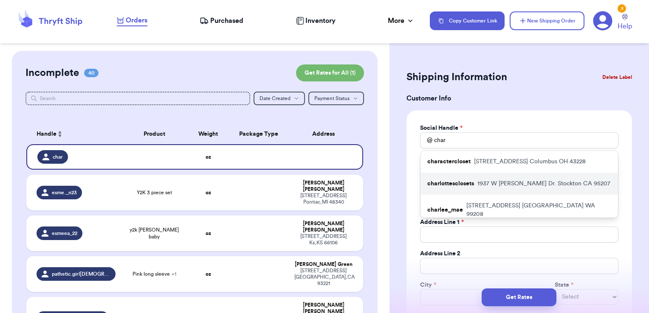
click at [481, 185] on p "[STREET_ADDRESS][PERSON_NAME]" at bounding box center [543, 184] width 133 height 8
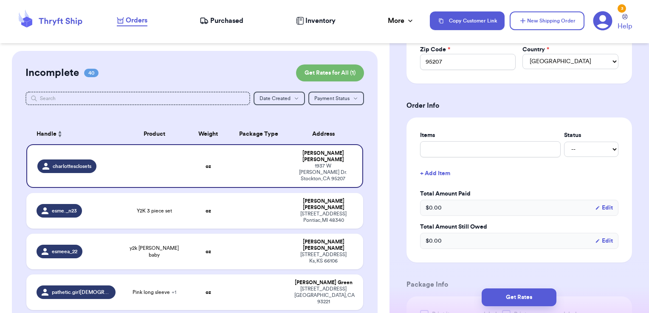
scroll to position [286, 0]
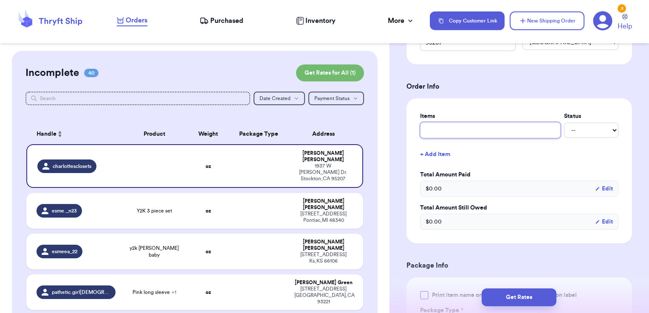
click at [493, 128] on input "text" at bounding box center [490, 130] width 140 height 16
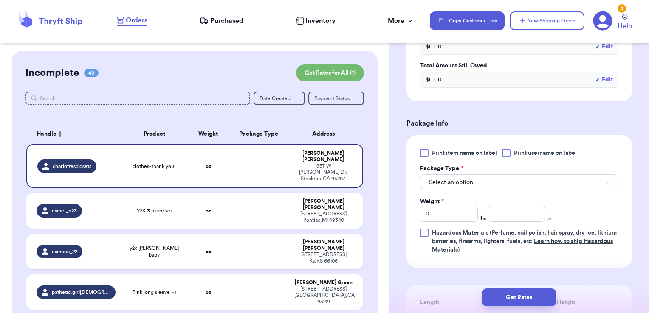
scroll to position [432, 0]
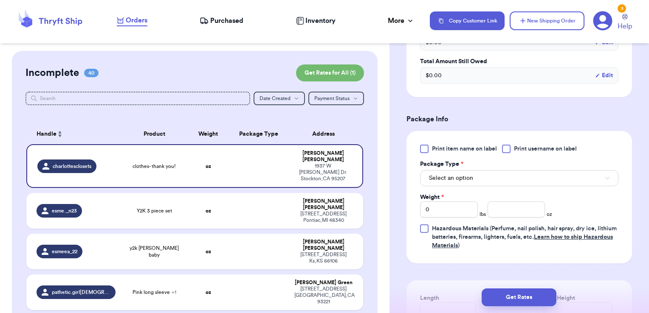
click at [519, 142] on div "Print item name on label Print username on label Package Type * Select an optio…" at bounding box center [518, 197] width 225 height 132
click at [508, 147] on div at bounding box center [506, 149] width 8 height 8
click at [0, 0] on input "Print username on label" at bounding box center [0, 0] width 0 height 0
click at [492, 176] on button "Select an option" at bounding box center [519, 178] width 198 height 16
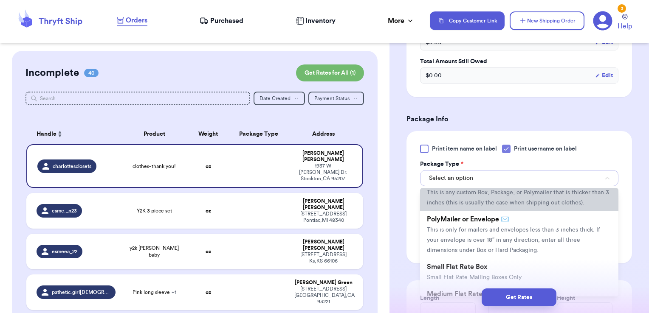
scroll to position [32, 0]
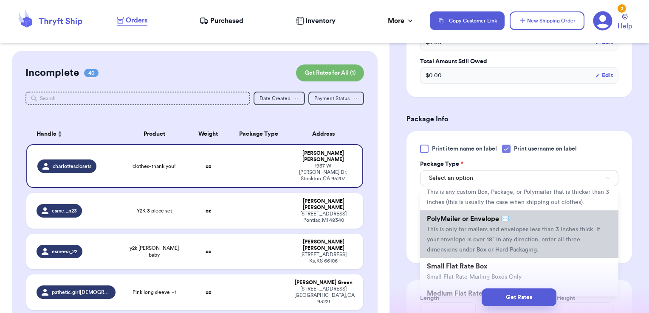
click at [479, 222] on span "PolyMailer or Envelope ✉️" at bounding box center [468, 219] width 82 height 7
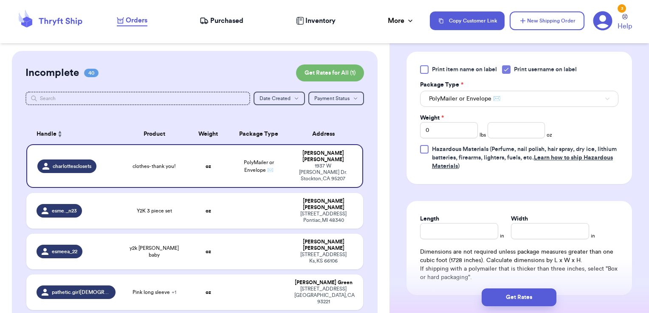
scroll to position [512, 0]
drag, startPoint x: 460, startPoint y: 126, endPoint x: 396, endPoint y: 124, distance: 63.7
click at [497, 297] on button "Get Rates" at bounding box center [518, 298] width 75 height 18
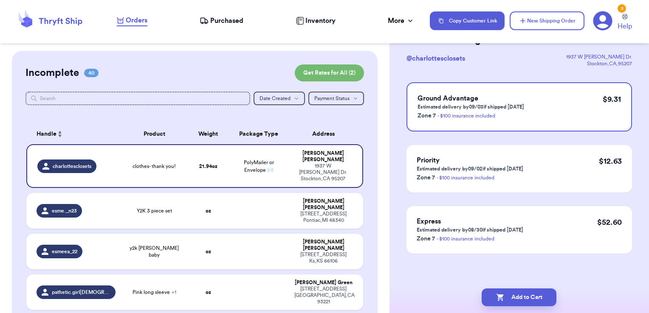
scroll to position [0, 0]
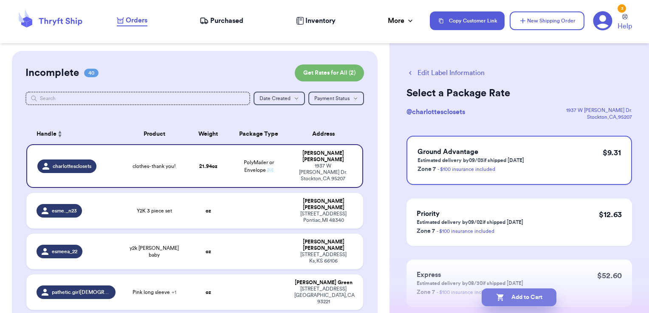
click at [538, 298] on button "Add to Cart" at bounding box center [518, 298] width 75 height 18
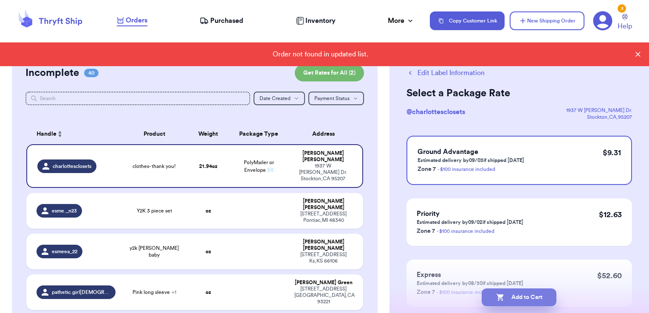
click at [547, 300] on button "Add to Cart" at bounding box center [518, 298] width 75 height 18
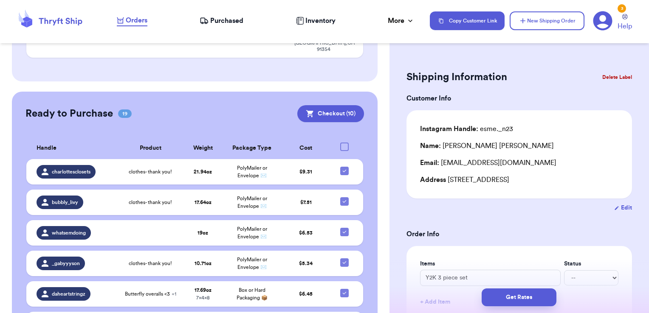
scroll to position [1781, 0]
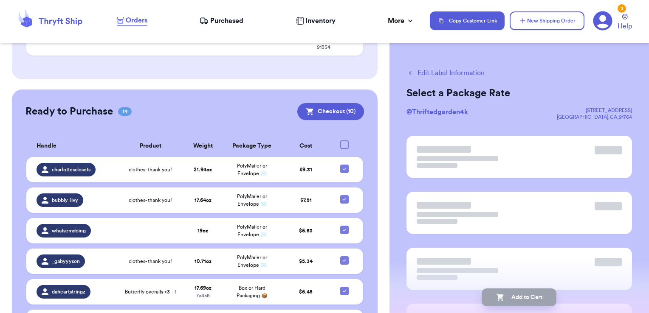
scroll to position [1779, 0]
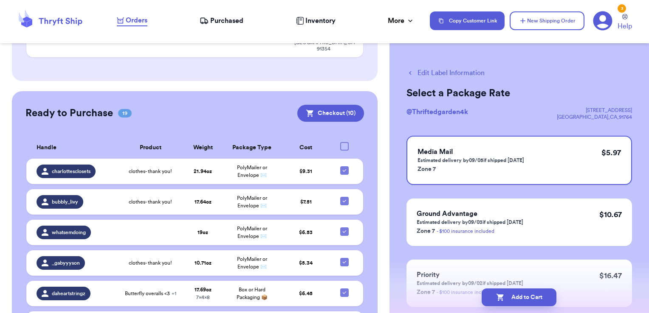
click at [455, 72] on button "Edit Label Information" at bounding box center [445, 73] width 78 height 10
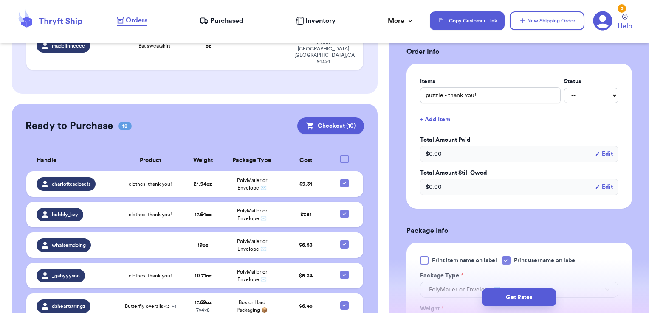
scroll to position [197, 0]
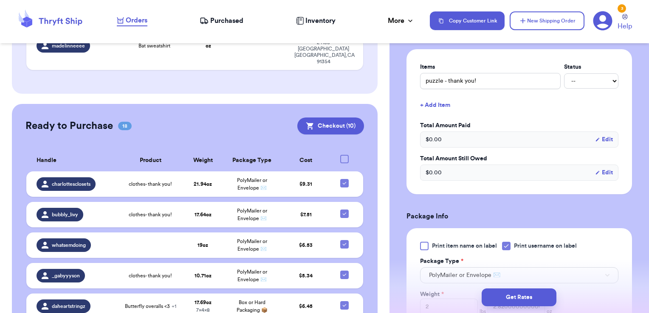
click at [446, 106] on button "+ Add Item" at bounding box center [518, 105] width 205 height 19
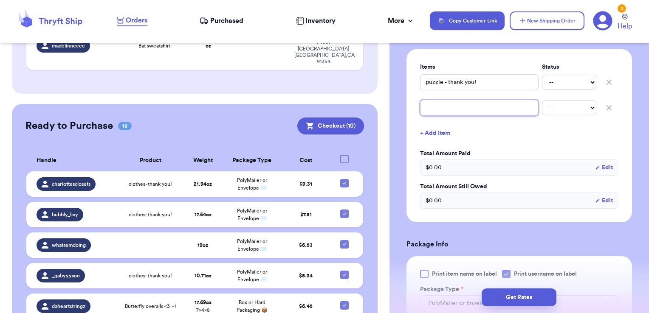
click at [448, 108] on input "text" at bounding box center [479, 108] width 118 height 16
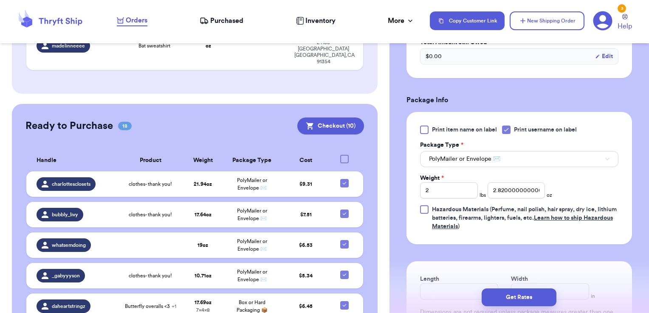
scroll to position [350, 0]
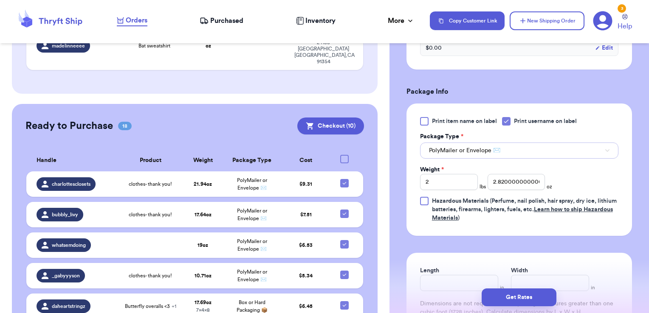
click at [491, 157] on button "PolyMailer or Envelope ✉️" at bounding box center [519, 151] width 198 height 16
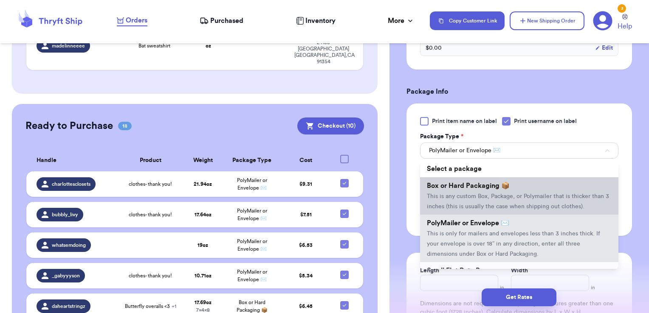
click at [477, 191] on li "Box or Hard Packaging 📦 This is any custom Box, Package, or Polymailer that is …" at bounding box center [519, 195] width 198 height 37
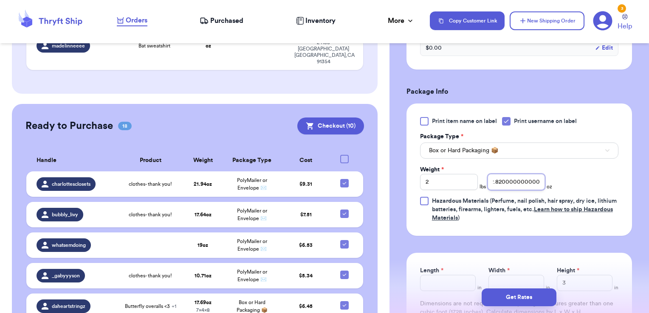
scroll to position [0, 0]
drag, startPoint x: 533, startPoint y: 181, endPoint x: 434, endPoint y: 186, distance: 98.6
click at [434, 186] on div "Weight * 2 lbs 2.8200000000000003 oz" at bounding box center [486, 178] width 132 height 25
drag, startPoint x: 524, startPoint y: 179, endPoint x: 440, endPoint y: 177, distance: 83.6
click at [440, 177] on div "Weight * 2 lbs 00003 oz" at bounding box center [486, 178] width 132 height 25
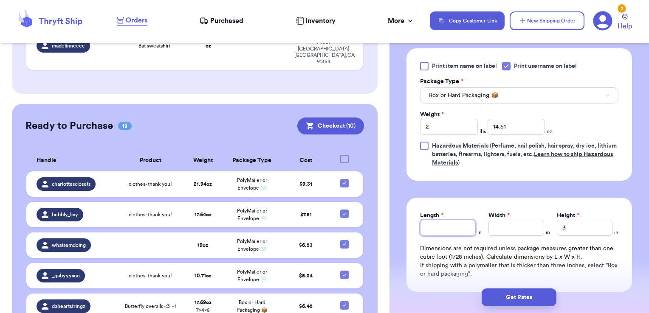
scroll to position [405, 0]
click at [515, 300] on button "Get Rates" at bounding box center [518, 298] width 75 height 18
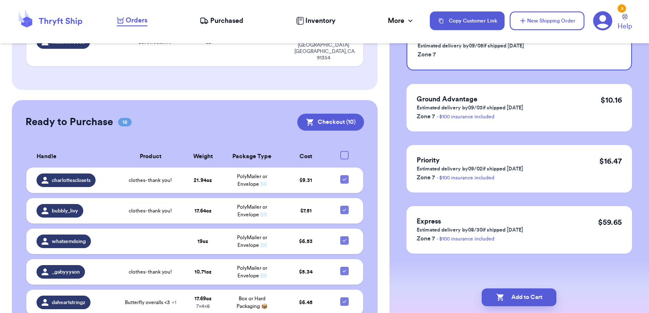
scroll to position [0, 0]
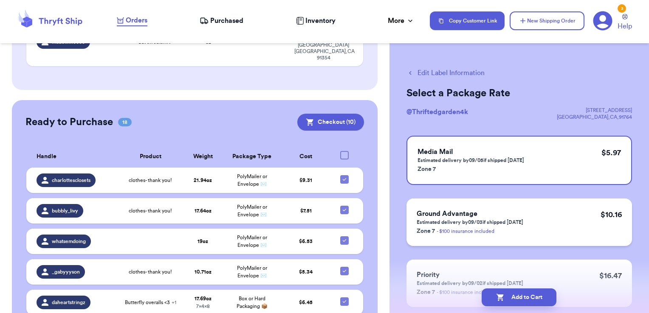
click at [555, 235] on div "Ground Advantage Estimated delivery by 09/03 if shipped [DATE] Zone 7 - $100 in…" at bounding box center [518, 223] width 225 height 48
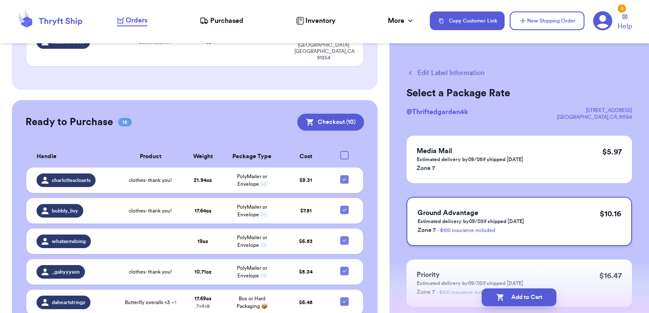
scroll to position [114, 0]
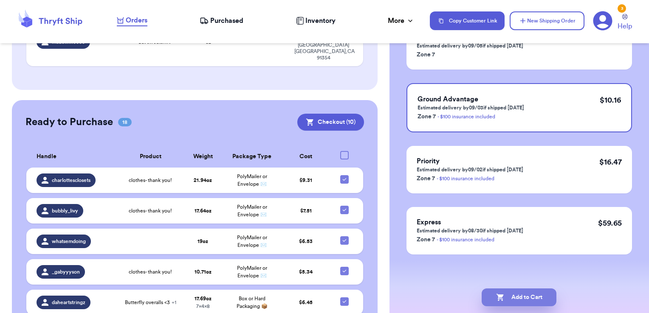
click at [531, 300] on button "Add to Cart" at bounding box center [518, 298] width 75 height 18
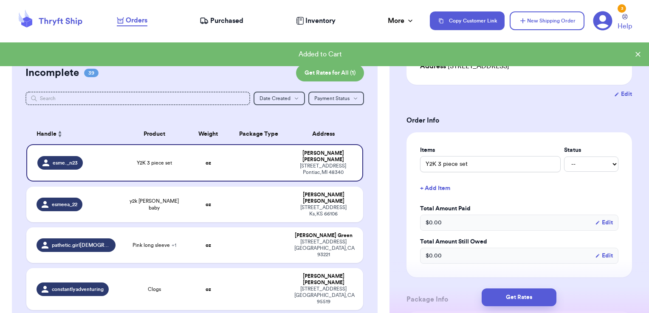
scroll to position [0, 0]
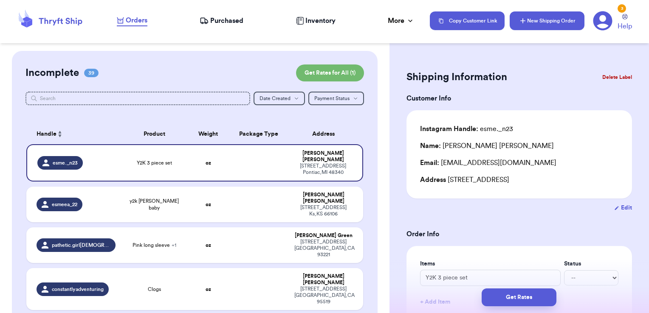
click at [537, 25] on button "New Shipping Order" at bounding box center [546, 20] width 75 height 19
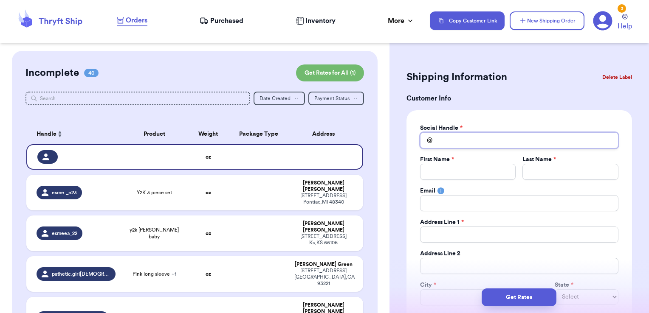
click at [511, 142] on input "Total Amount Paid" at bounding box center [519, 140] width 198 height 16
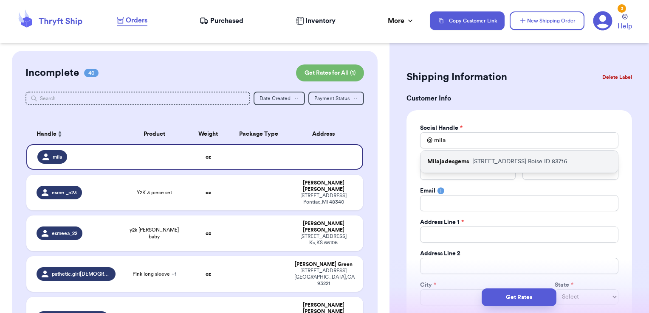
click at [500, 159] on p "[STREET_ADDRESS]" at bounding box center [519, 161] width 95 height 8
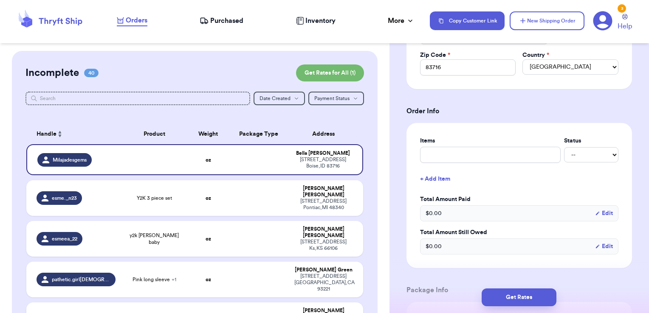
scroll to position [262, 0]
click at [490, 155] on input "text" at bounding box center [490, 154] width 140 height 16
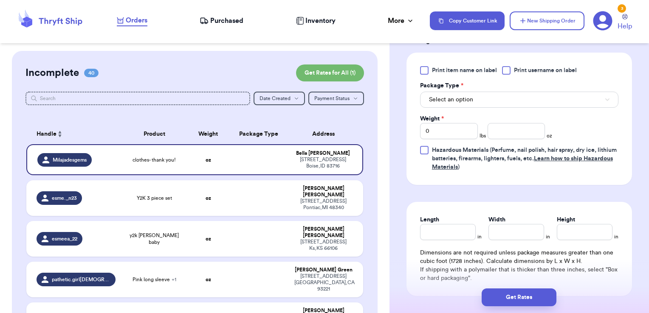
scroll to position [515, 0]
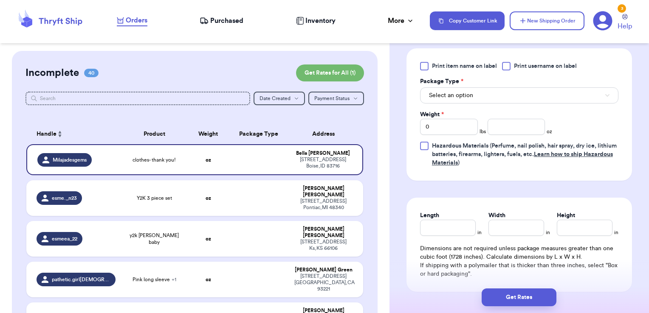
click at [519, 63] on span "Print username on label" at bounding box center [545, 66] width 63 height 8
click at [0, 0] on input "Print username on label" at bounding box center [0, 0] width 0 height 0
click at [506, 90] on button "Select an option" at bounding box center [519, 95] width 198 height 16
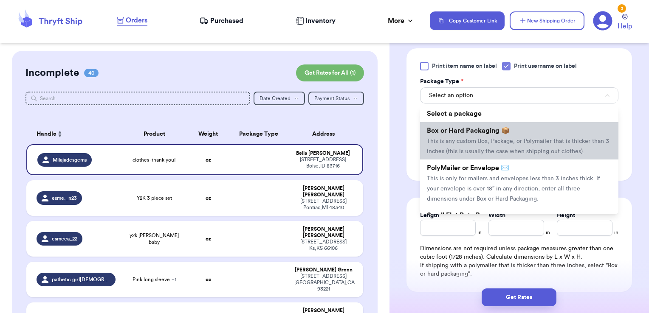
click at [480, 138] on span "This is any custom Box, Package, or Polymailer that is thicker than 3 inches (t…" at bounding box center [518, 146] width 182 height 16
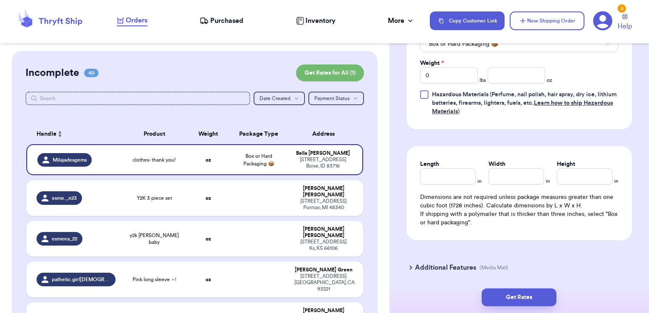
scroll to position [567, 0]
drag, startPoint x: 440, startPoint y: 71, endPoint x: 396, endPoint y: 70, distance: 44.6
click at [509, 294] on button "Get Rates" at bounding box center [518, 298] width 75 height 18
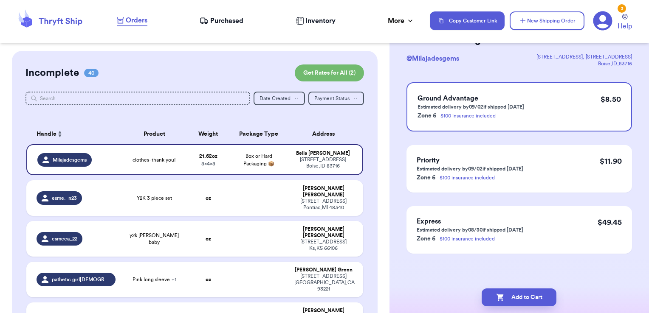
scroll to position [0, 0]
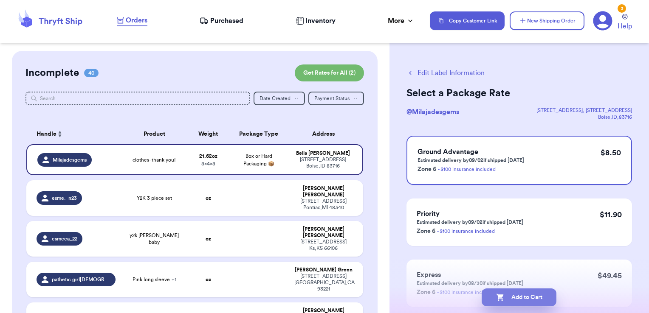
click at [523, 298] on button "Add to Cart" at bounding box center [518, 298] width 75 height 18
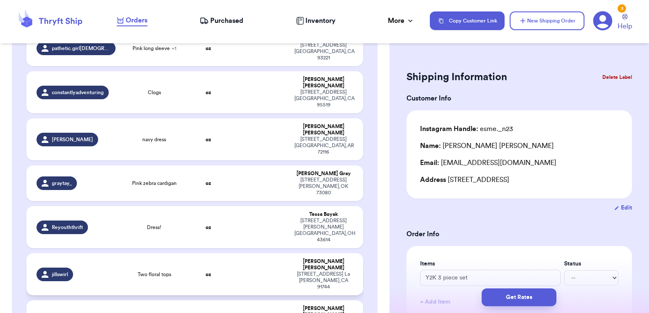
click at [258, 253] on td at bounding box center [258, 274] width 61 height 42
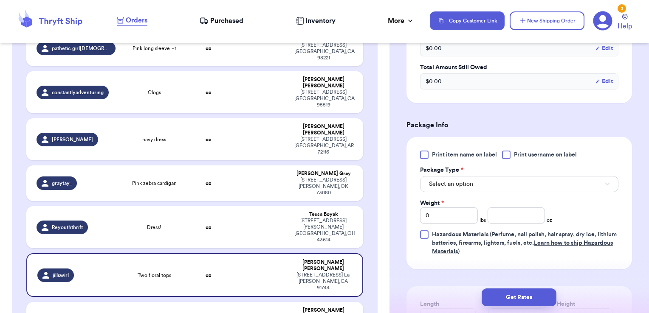
scroll to position [289, 0]
click at [534, 152] on span "Print username on label" at bounding box center [545, 154] width 63 height 8
click at [0, 0] on input "Print username on label" at bounding box center [0, 0] width 0 height 0
click at [501, 180] on button "Select an option" at bounding box center [519, 184] width 198 height 16
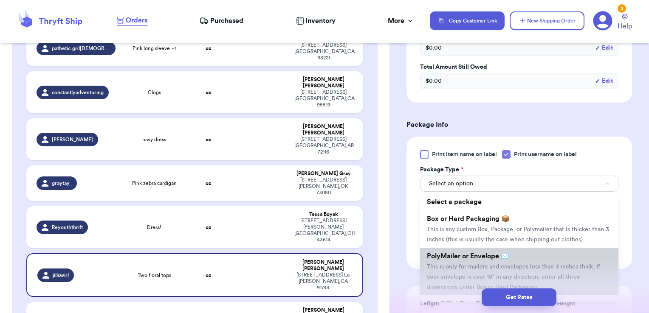
click at [472, 262] on li "PolyMailer or Envelope ✉️ This is only for mailers and envelopes less than 3 in…" at bounding box center [519, 272] width 198 height 48
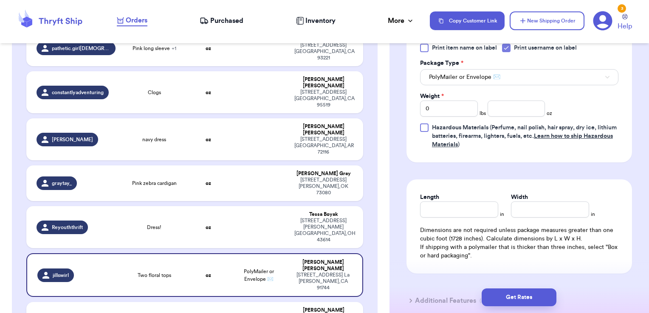
scroll to position [396, 0]
click at [500, 106] on input "number" at bounding box center [516, 108] width 58 height 16
click at [535, 297] on button "Get Rates" at bounding box center [518, 298] width 75 height 18
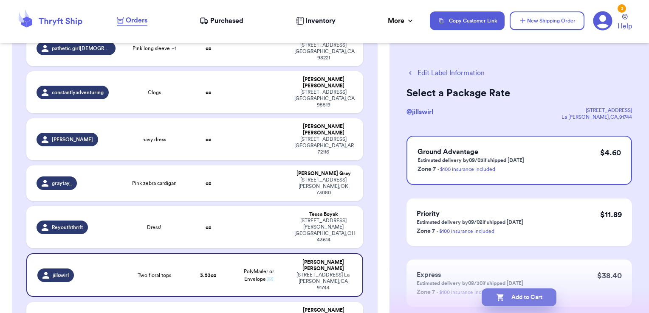
click at [538, 301] on button "Add to Cart" at bounding box center [518, 298] width 75 height 18
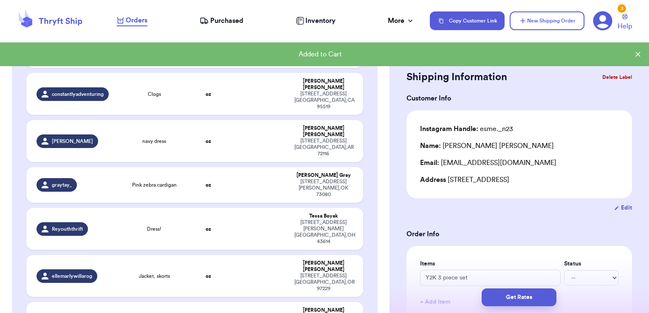
scroll to position [197, 0]
